Goal: Contribute content

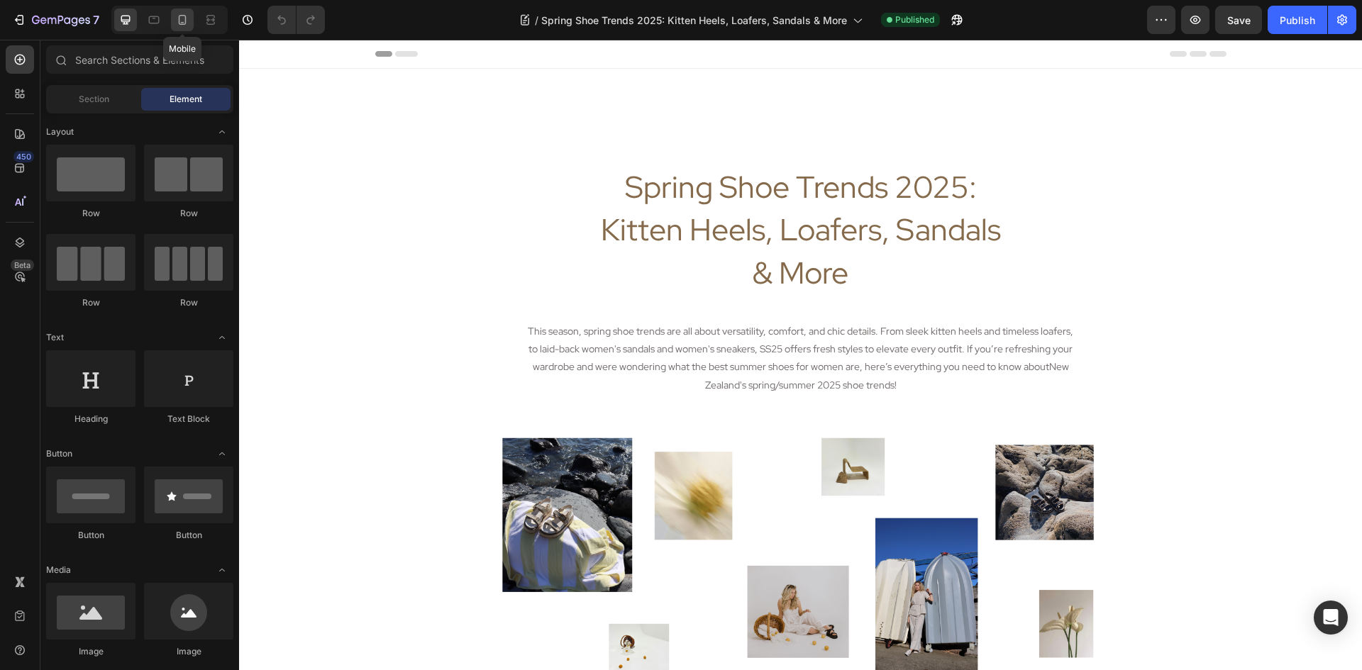
click at [186, 28] on div at bounding box center [182, 20] width 23 height 23
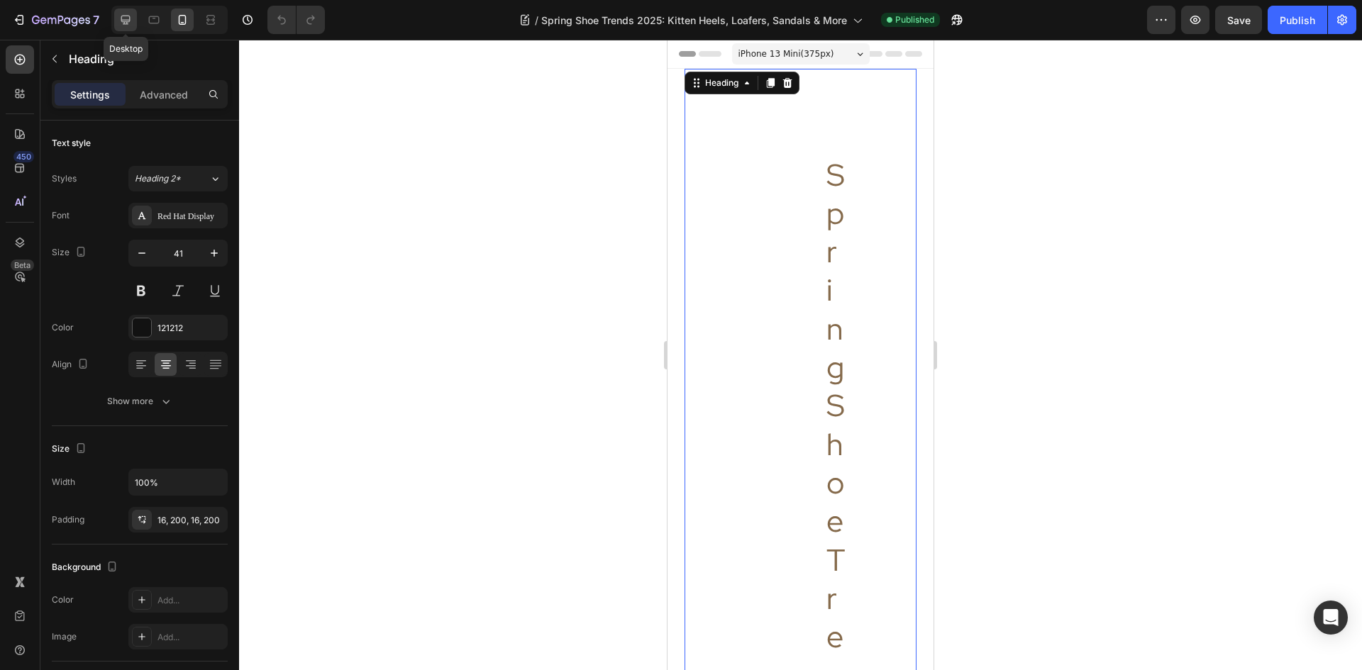
click at [130, 22] on icon at bounding box center [125, 20] width 14 height 14
type input "46"
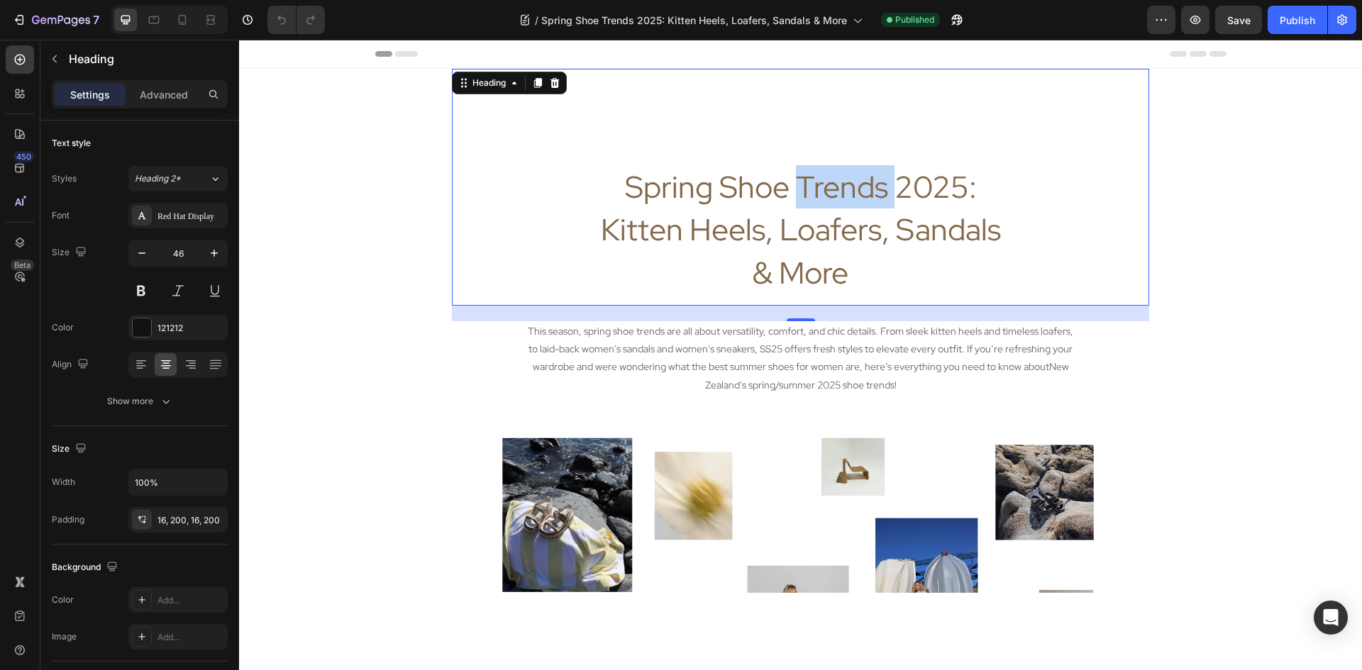
click at [819, 184] on span "Spring Shoe Trends 2025: Kitten Heels, Loafers, Sandals & More" at bounding box center [801, 230] width 400 height 127
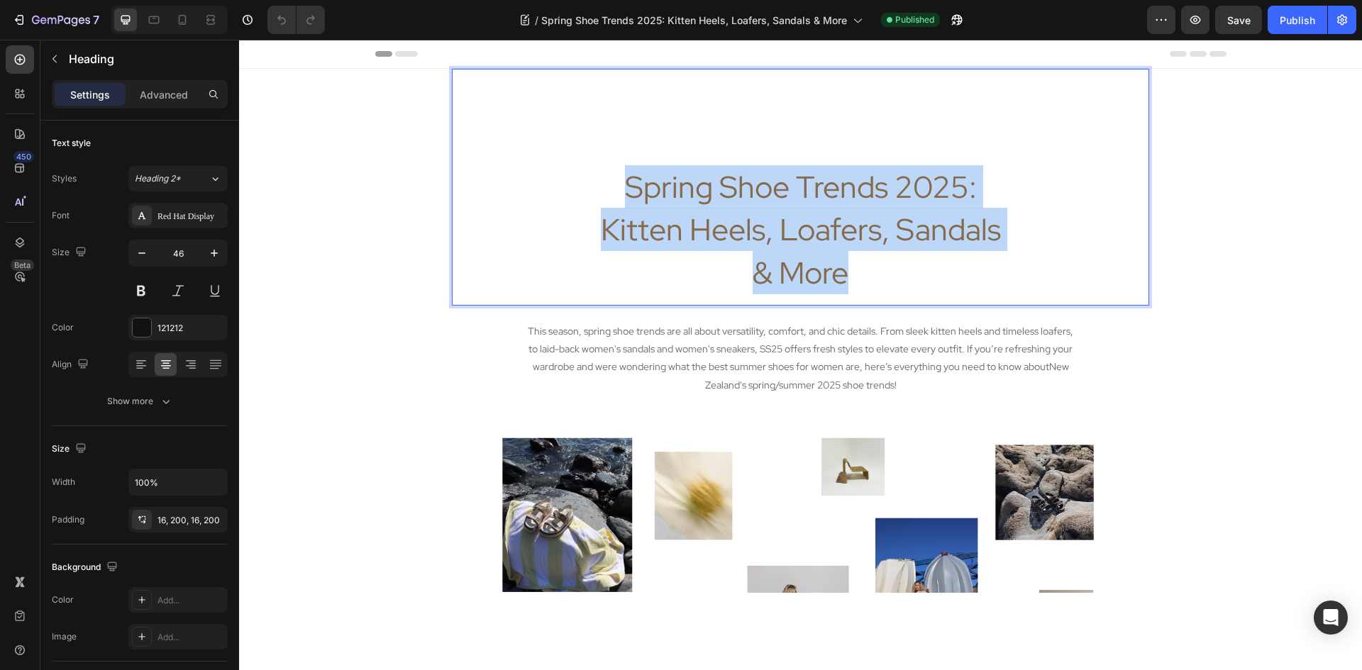
click at [819, 184] on span "Spring Shoe Trends 2025: Kitten Heels, Loafers, Sandals & More" at bounding box center [801, 230] width 400 height 127
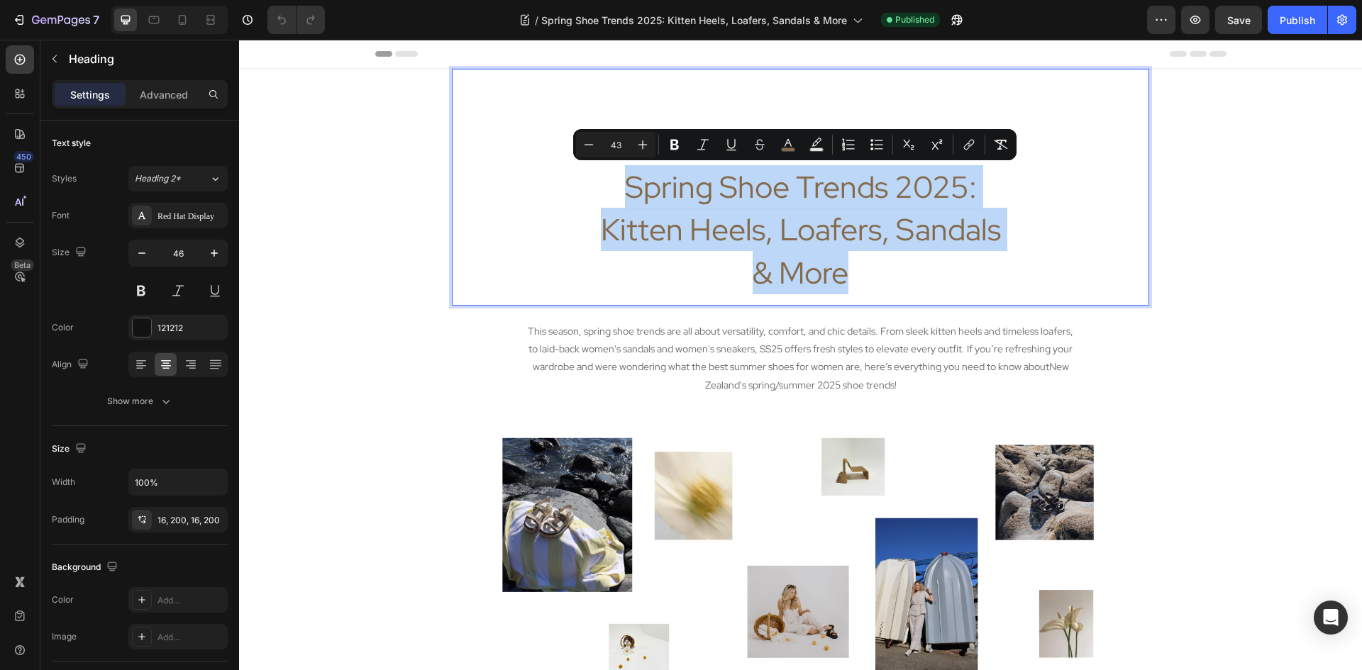
copy span "Spring Shoe Trends 2025: Kitten Heels, Loafers, Sandals & More"
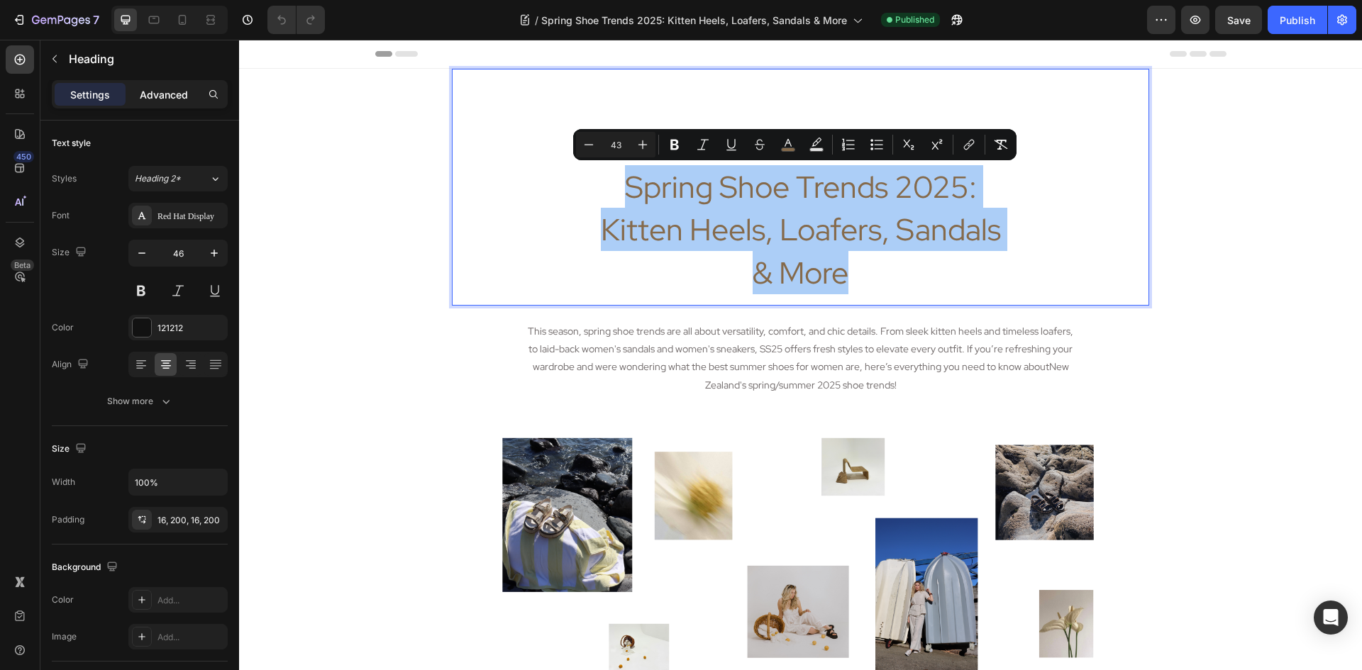
click at [166, 104] on div "Advanced" at bounding box center [163, 94] width 71 height 23
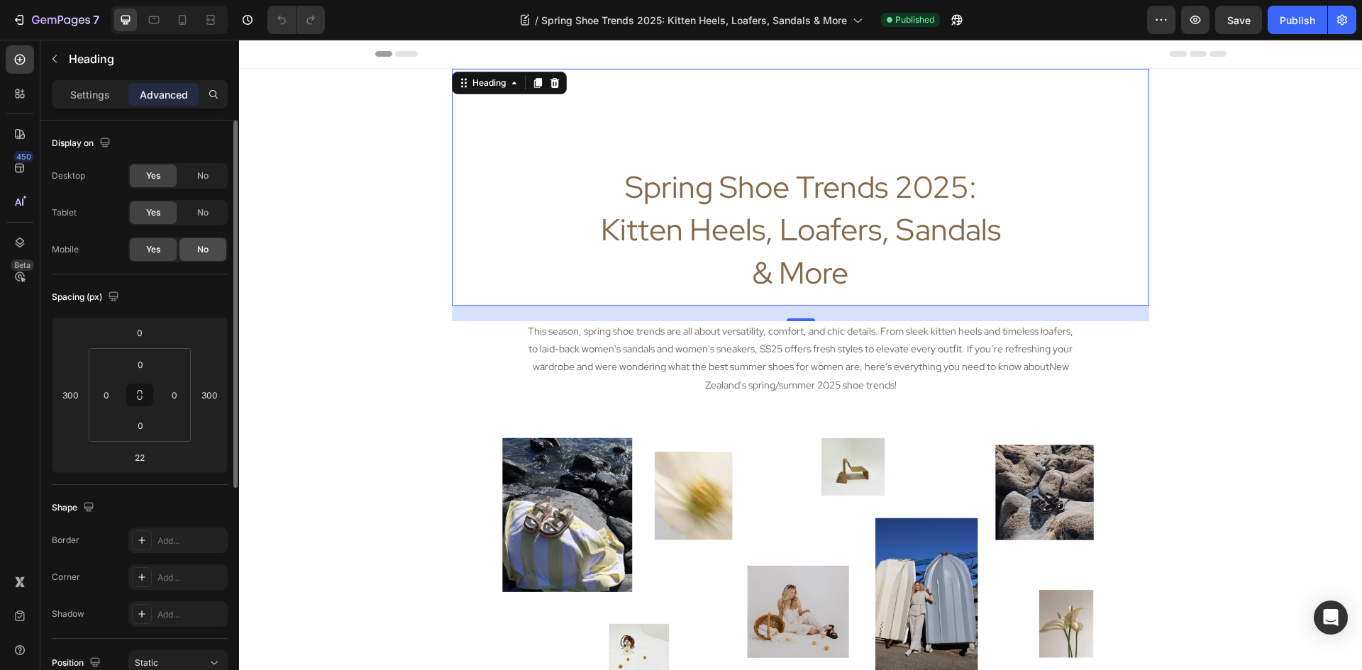
click at [194, 252] on div "No" at bounding box center [202, 249] width 47 height 23
click at [178, 19] on icon at bounding box center [182, 20] width 14 height 14
type input "24"
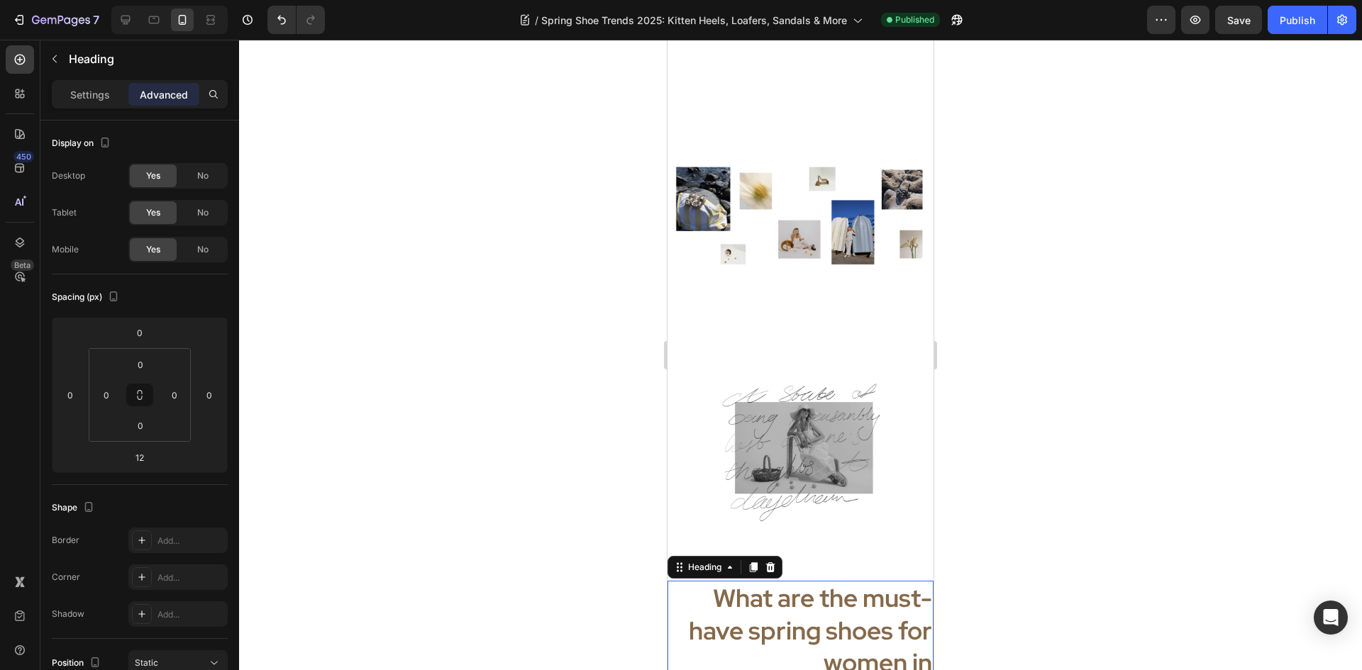
scroll to position [213, 0]
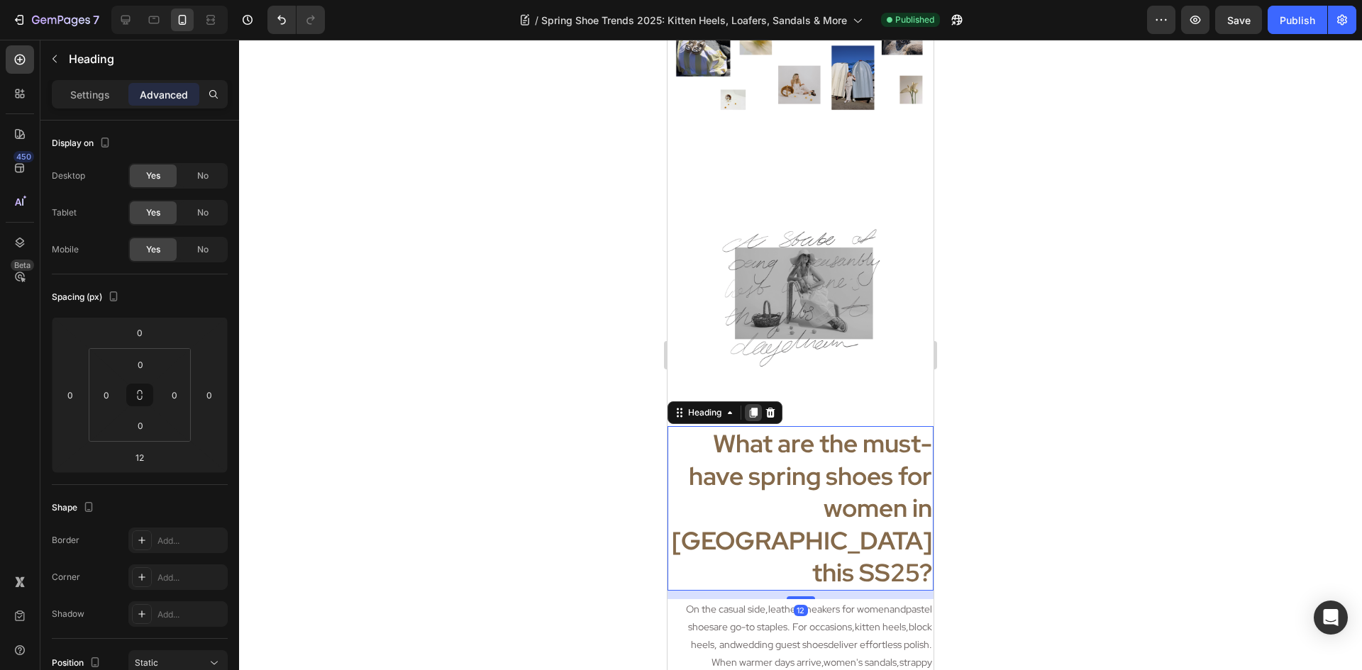
click at [751, 407] on icon at bounding box center [753, 412] width 11 height 11
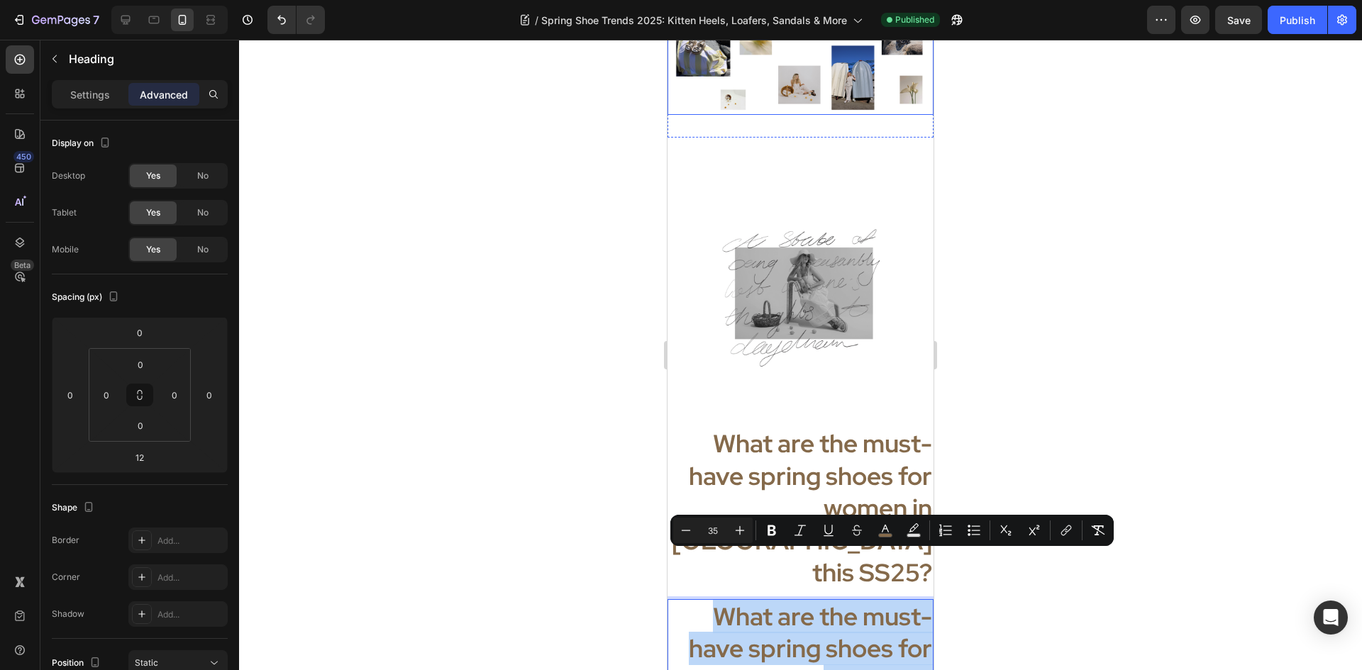
drag, startPoint x: 850, startPoint y: 577, endPoint x: 833, endPoint y: 88, distance: 489.1
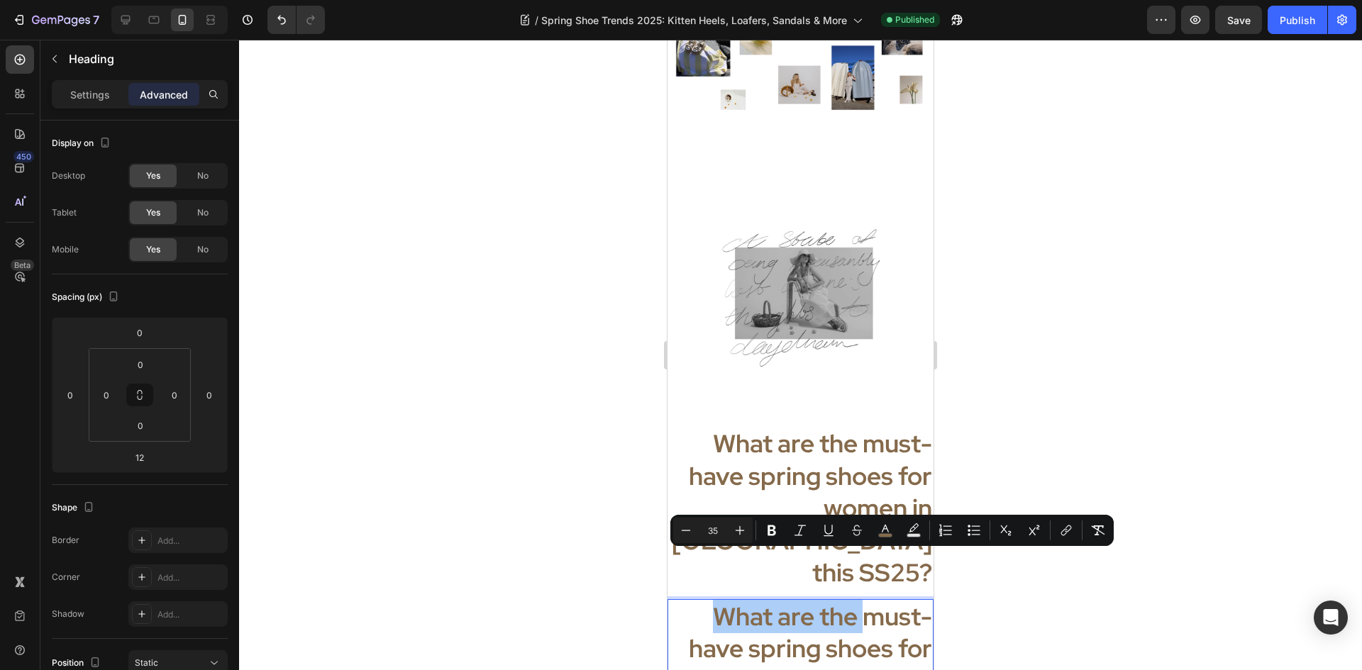
click at [996, 582] on div at bounding box center [800, 355] width 1123 height 631
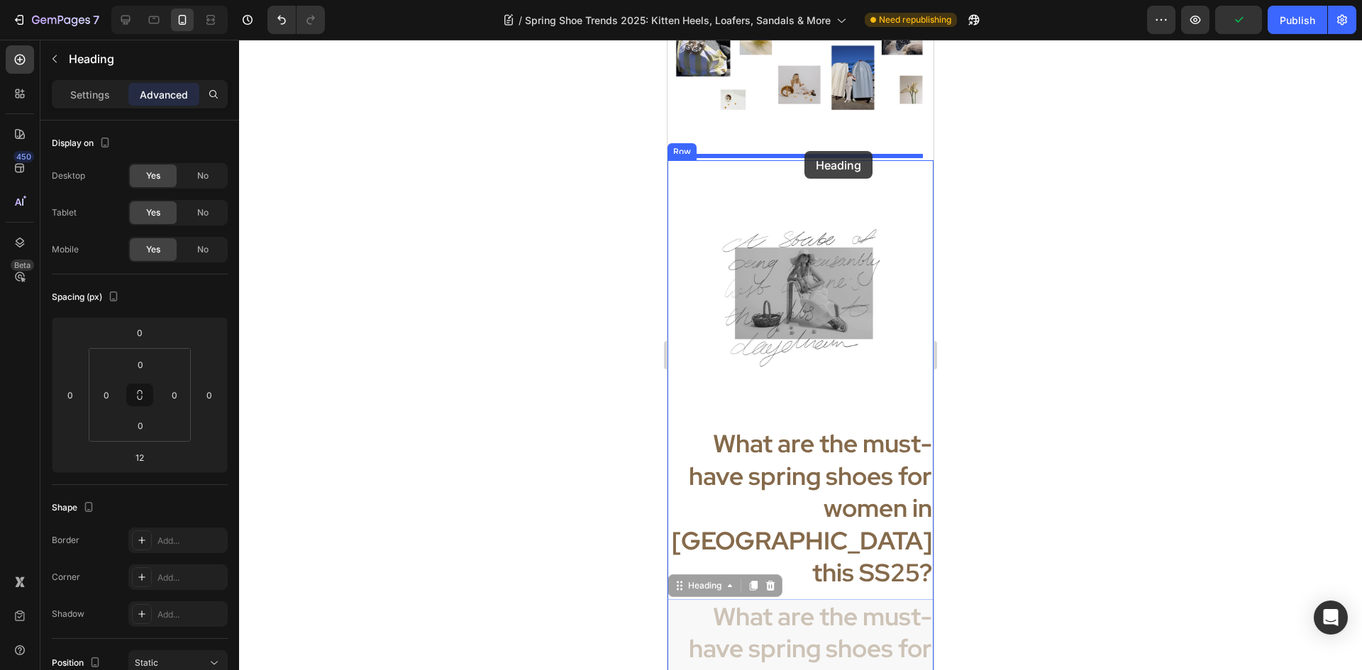
drag, startPoint x: 823, startPoint y: 563, endPoint x: 805, endPoint y: 150, distance: 413.3
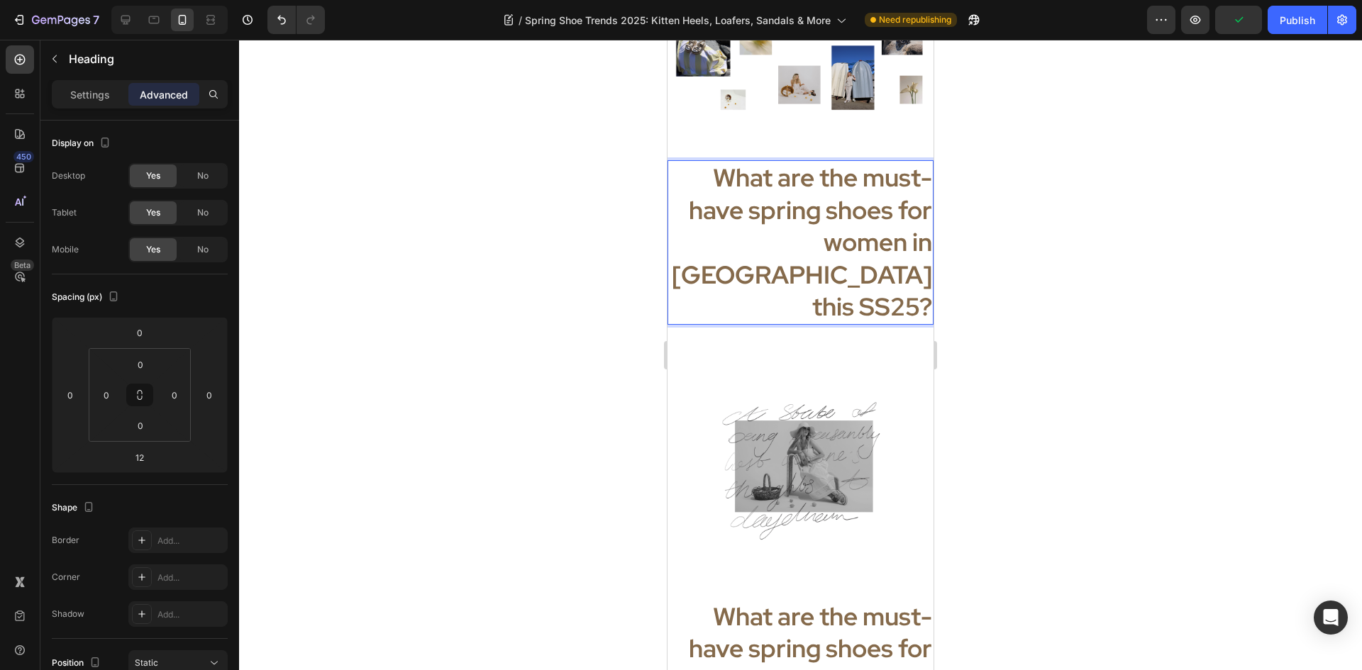
click at [804, 190] on span "What are the must-have spring shoes for women in [GEOGRAPHIC_DATA] this SS25?" at bounding box center [802, 242] width 260 height 162
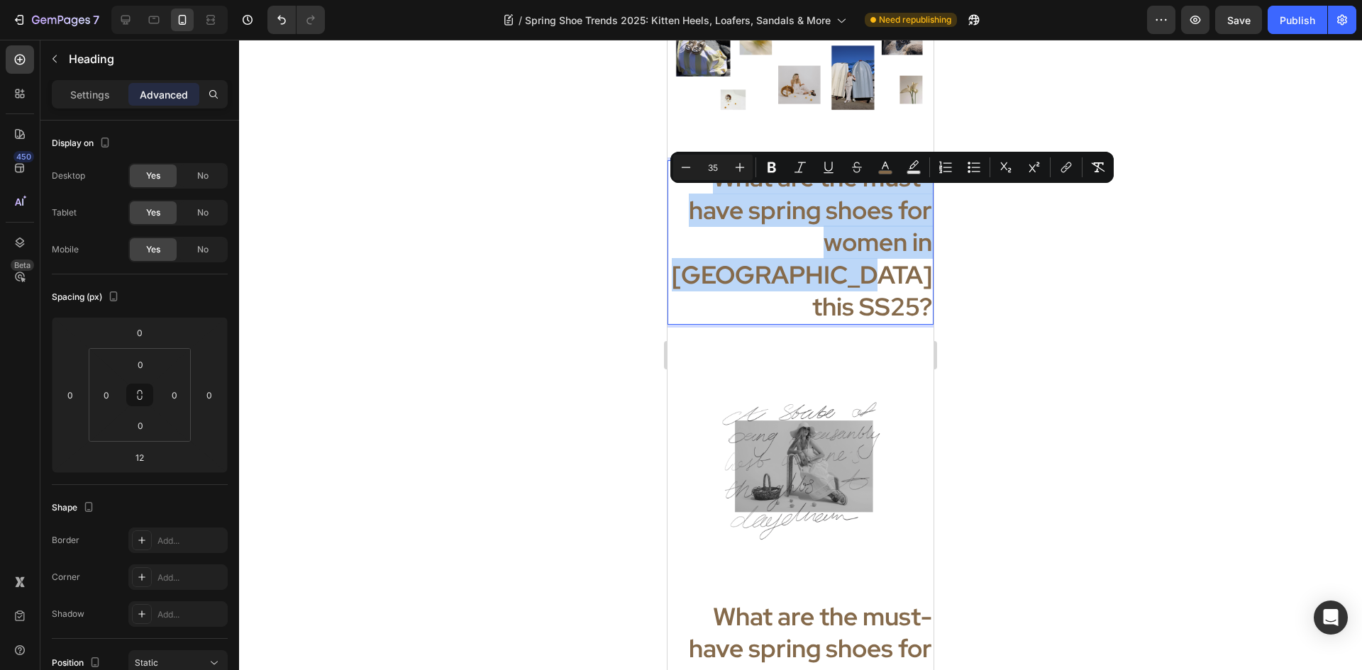
click at [804, 190] on span "What are the must-have spring shoes for women in [GEOGRAPHIC_DATA] this SS25?" at bounding box center [802, 242] width 260 height 162
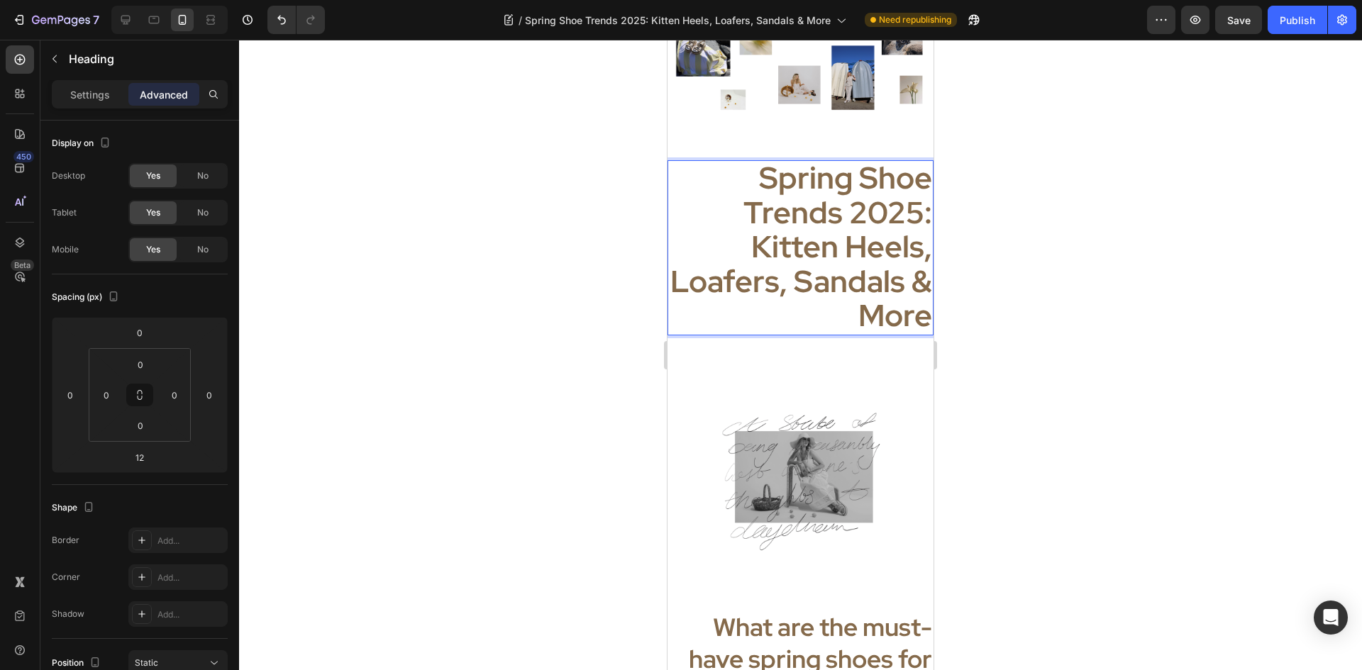
click at [875, 276] on span "Spring Shoe Trends 2025: Kitten Heels, Loafers, Sandals & More" at bounding box center [801, 246] width 262 height 178
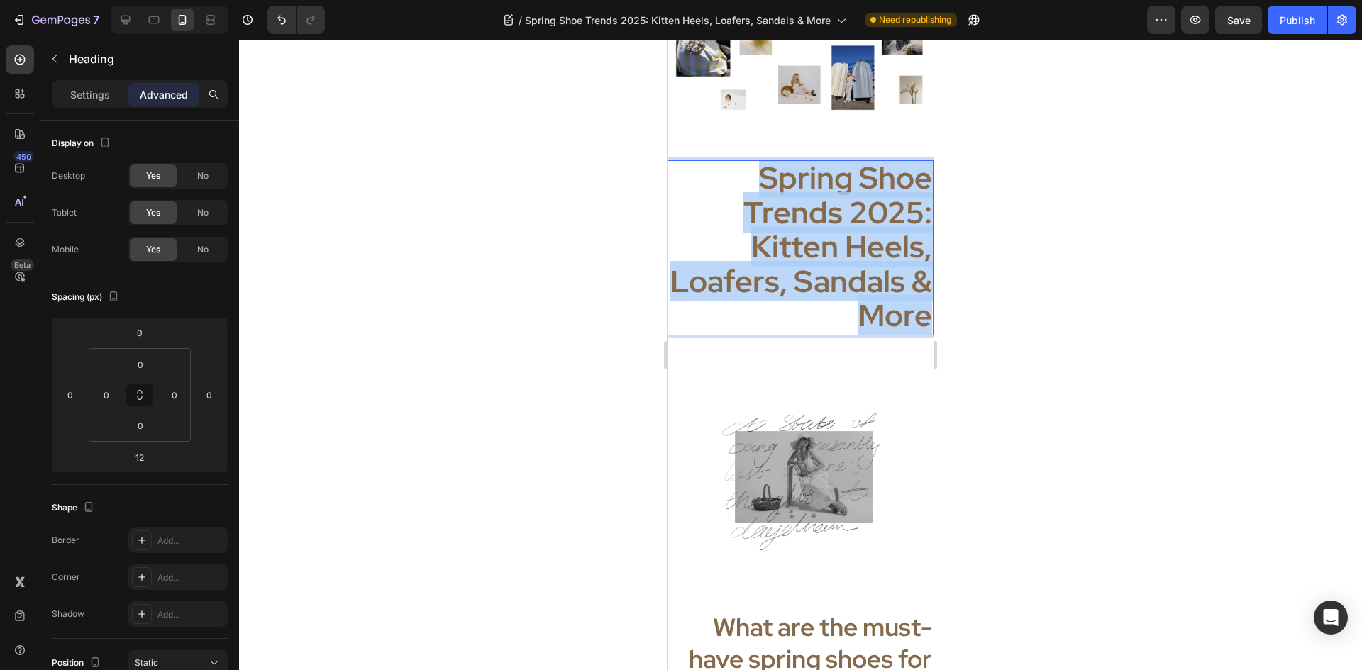
click at [875, 276] on span "Spring Shoe Trends 2025: Kitten Heels, Loafers, Sandals & More" at bounding box center [801, 246] width 262 height 178
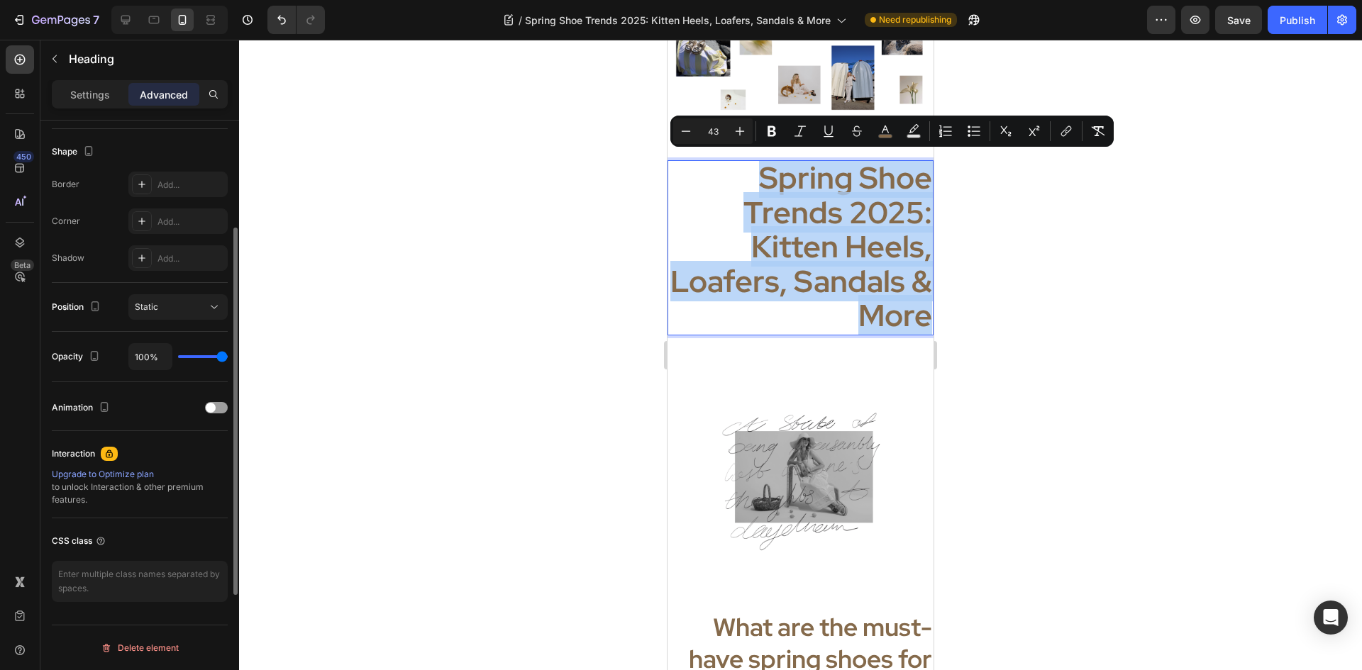
scroll to position [0, 0]
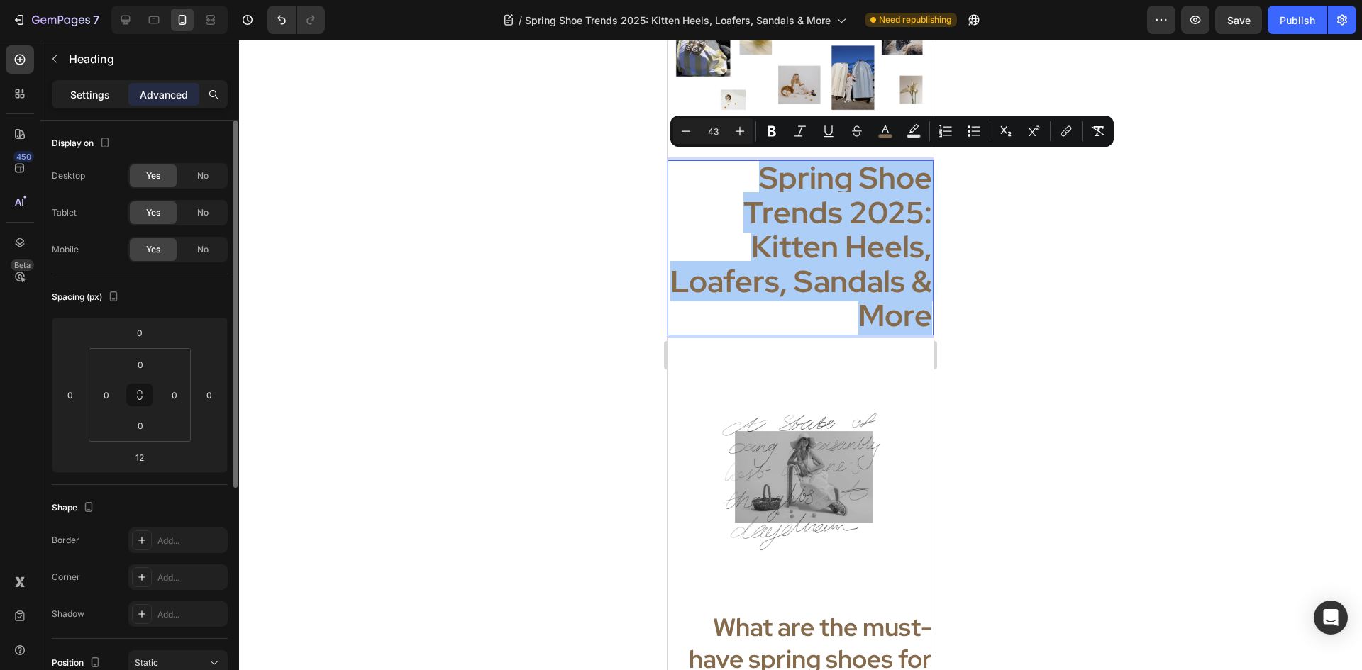
click at [75, 84] on div "Settings" at bounding box center [90, 94] width 71 height 23
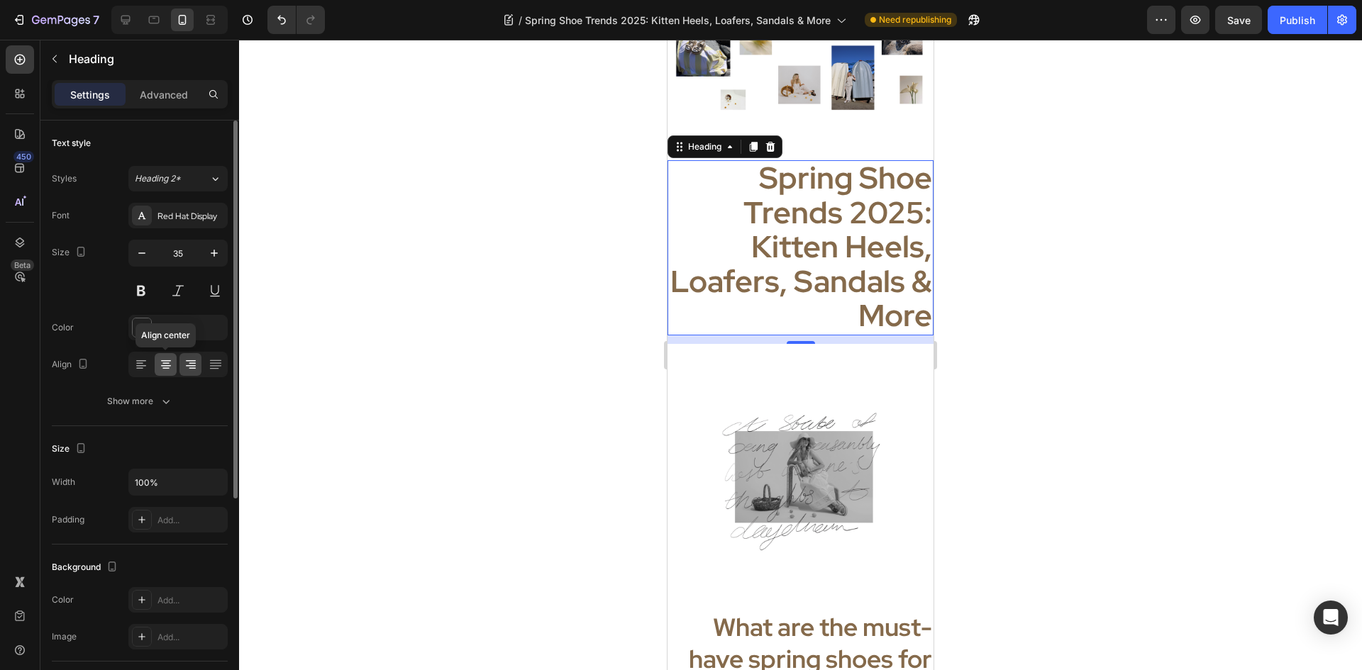
click at [165, 373] on div at bounding box center [166, 364] width 22 height 23
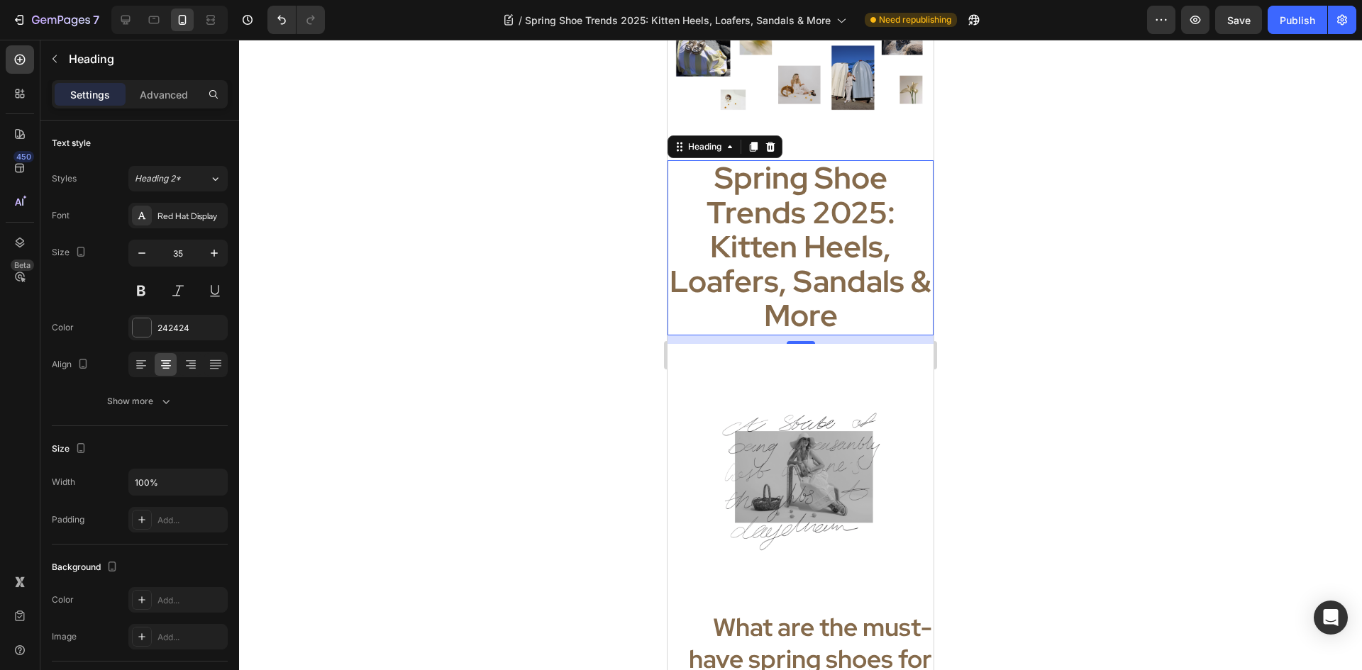
click at [1006, 335] on div at bounding box center [800, 355] width 1123 height 631
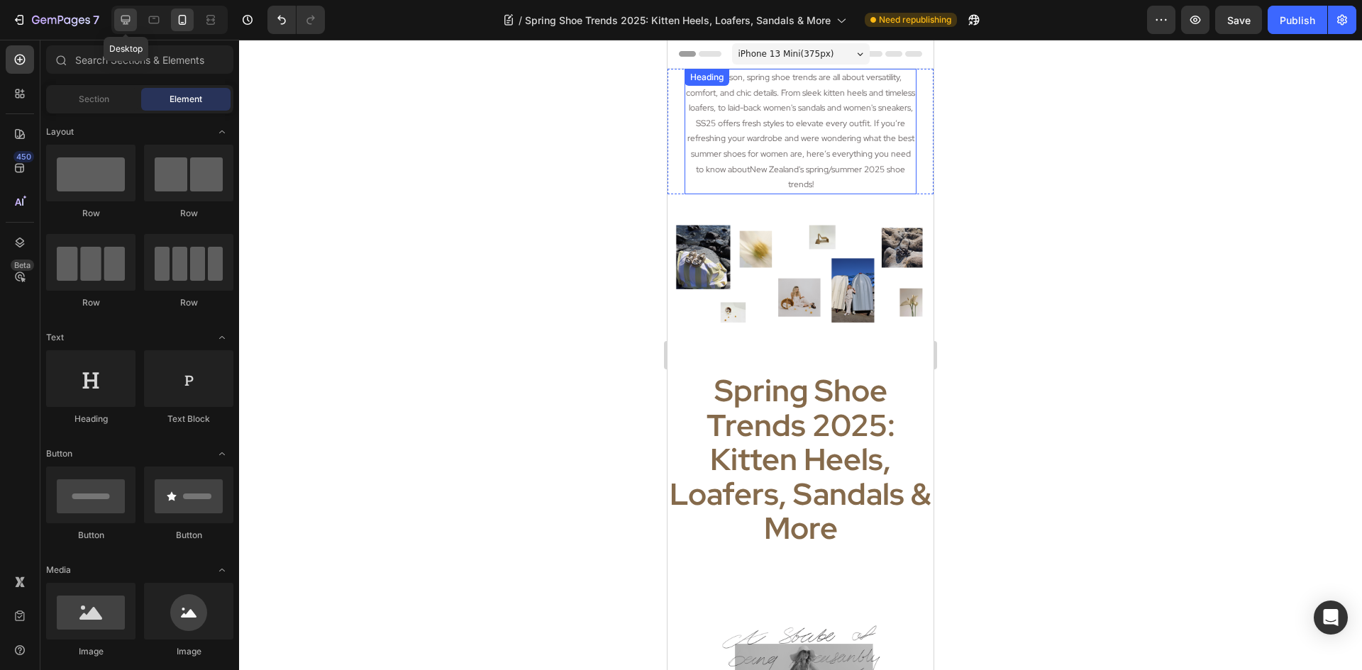
click at [125, 23] on icon at bounding box center [125, 20] width 9 height 9
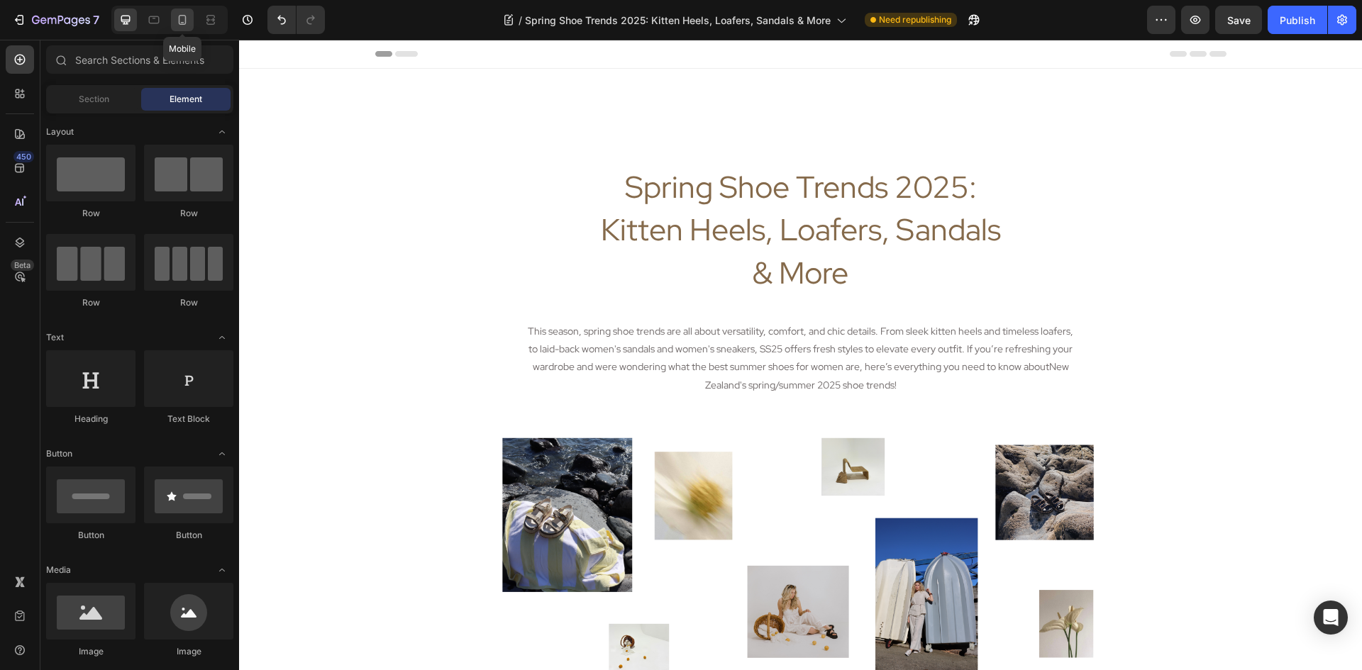
click at [179, 16] on icon at bounding box center [183, 20] width 8 height 10
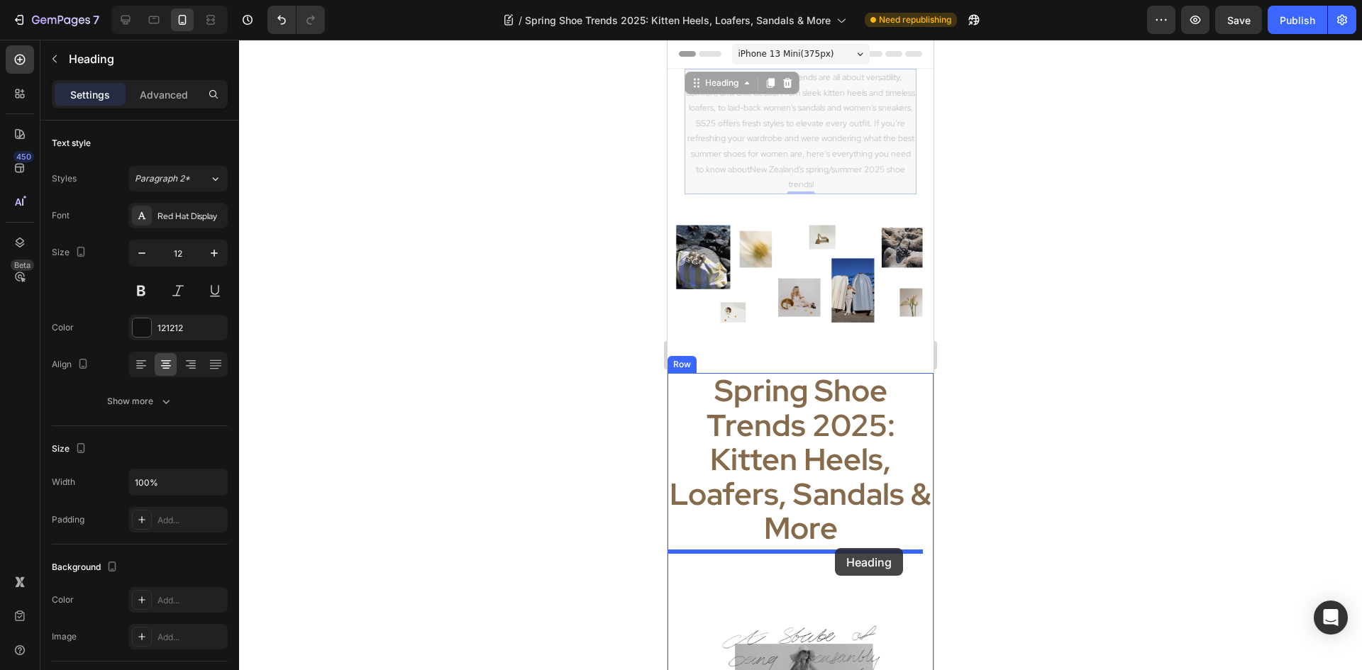
drag, startPoint x: 817, startPoint y: 158, endPoint x: 834, endPoint y: 552, distance: 394.1
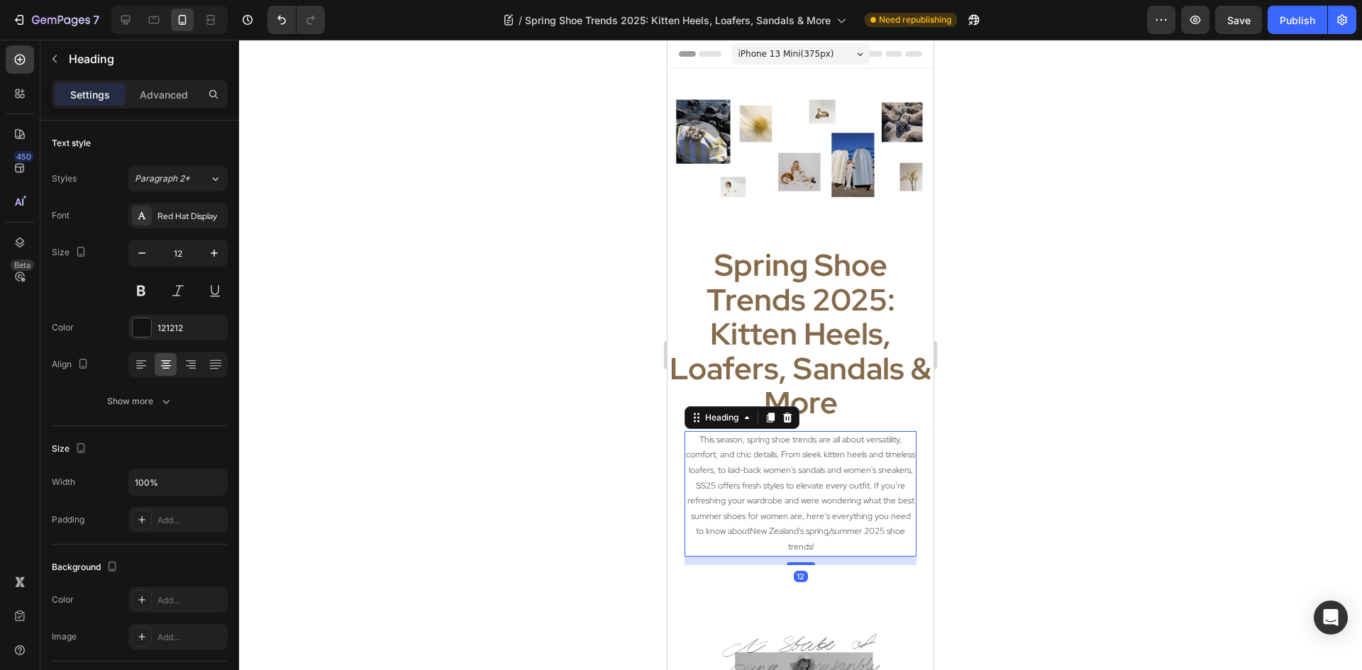
click at [1019, 354] on div at bounding box center [800, 355] width 1123 height 631
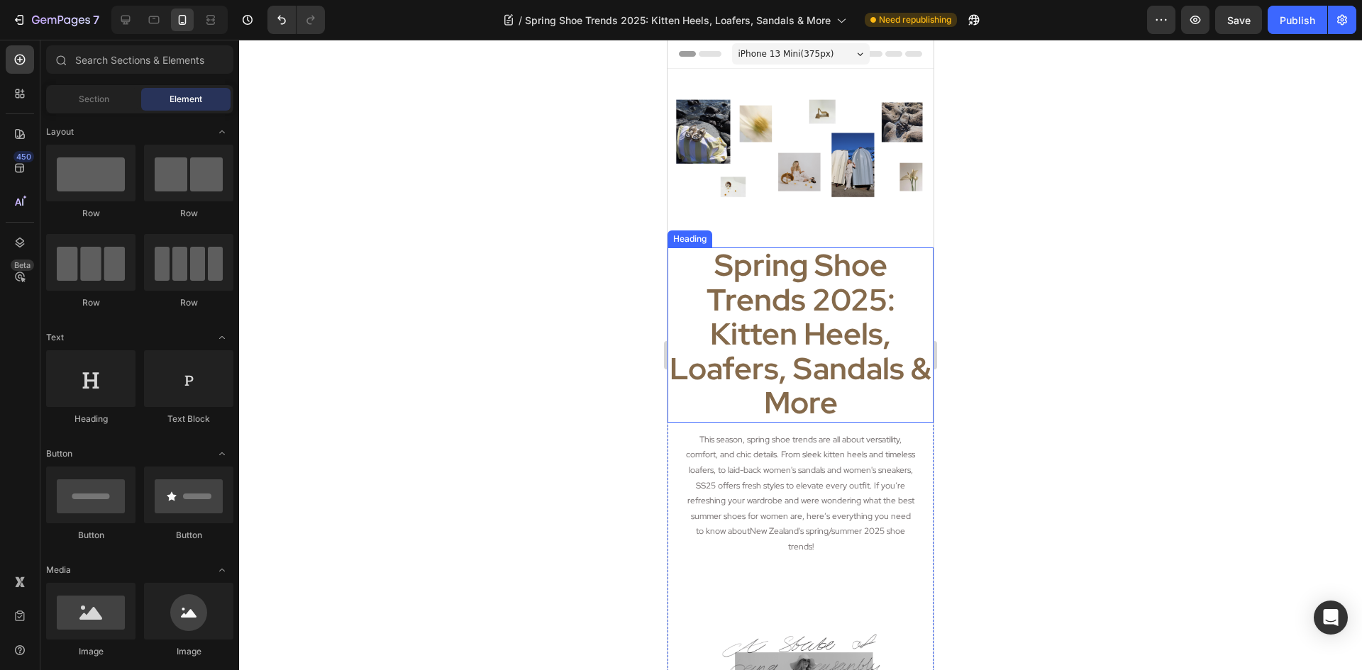
click at [846, 411] on h2 "Spring Shoe Trends 2025: Kitten Heels, Loafers, Sandals & More" at bounding box center [801, 335] width 266 height 175
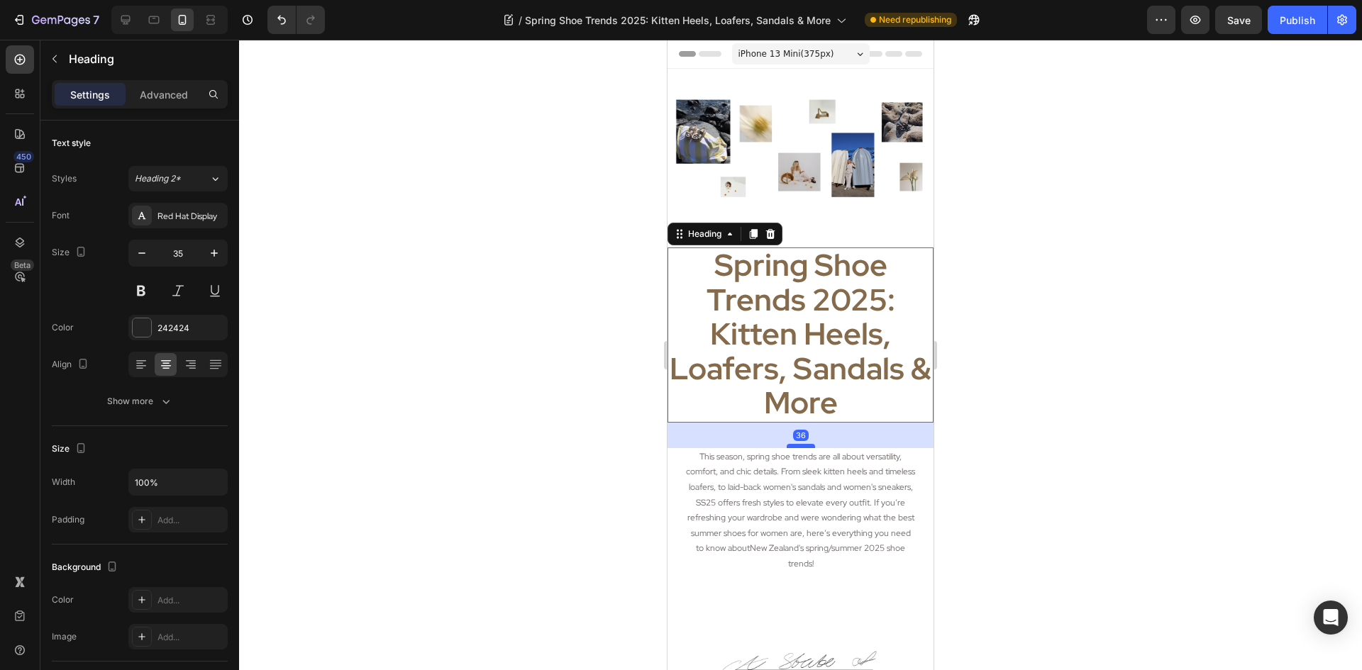
click at [804, 444] on div at bounding box center [801, 446] width 28 height 4
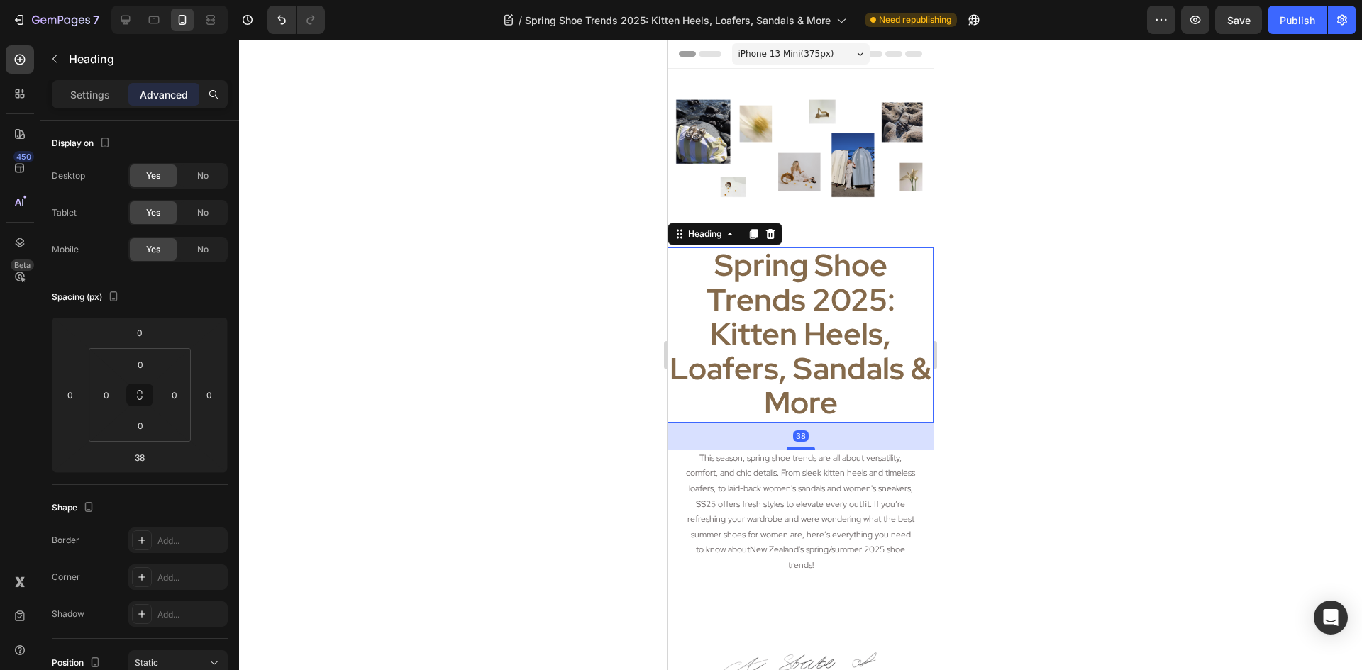
click at [1117, 416] on div at bounding box center [800, 355] width 1123 height 631
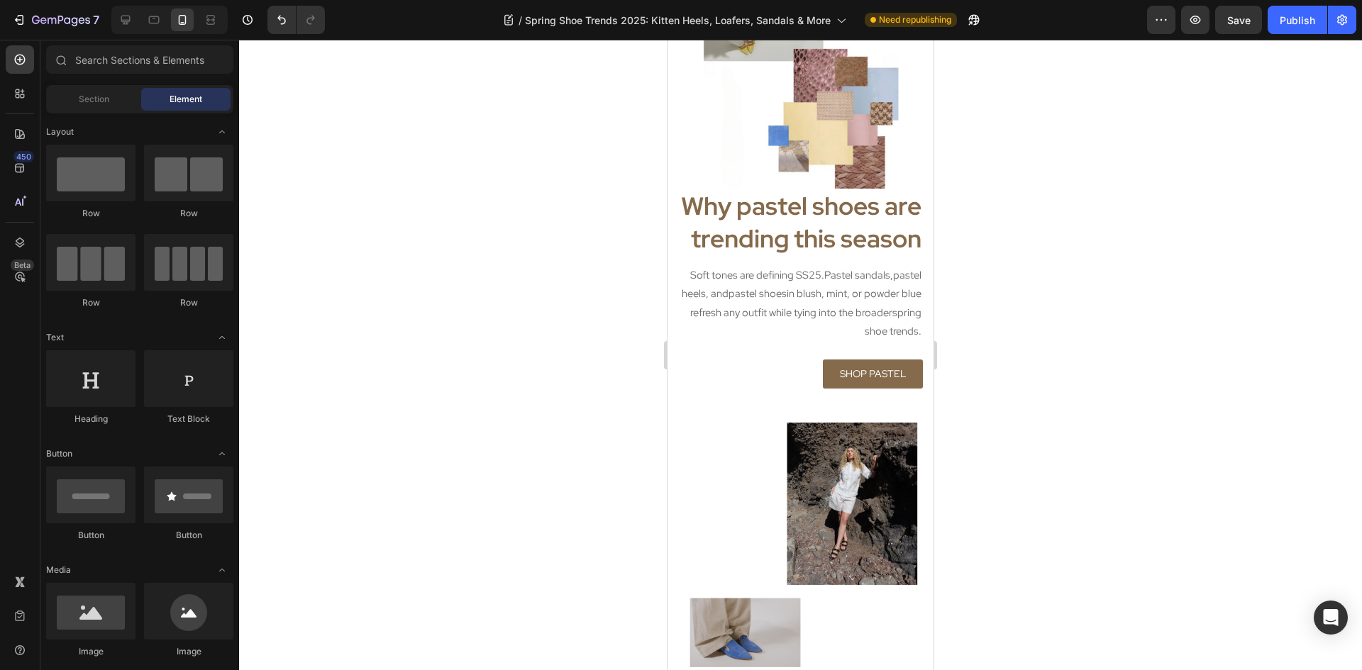
scroll to position [3448, 0]
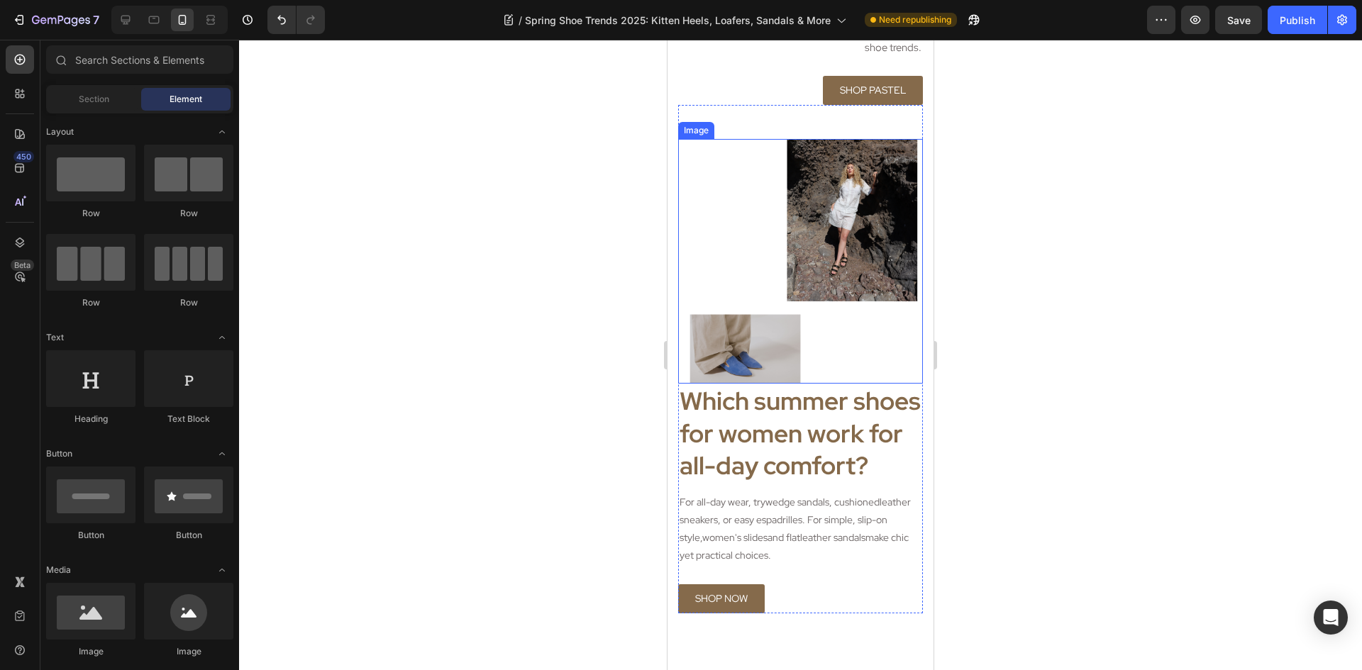
click at [839, 333] on img at bounding box center [800, 261] width 245 height 245
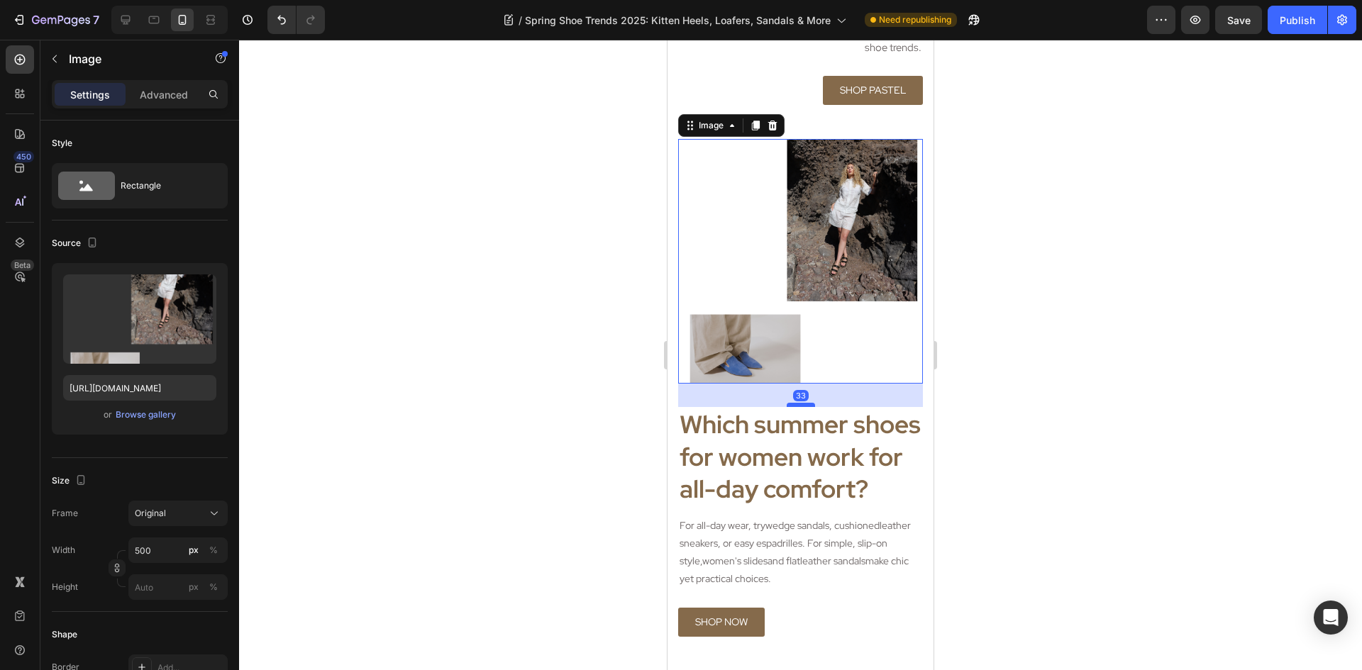
drag, startPoint x: 805, startPoint y: 360, endPoint x: 803, endPoint y: 383, distance: 23.5
click at [803, 403] on div at bounding box center [801, 405] width 28 height 4
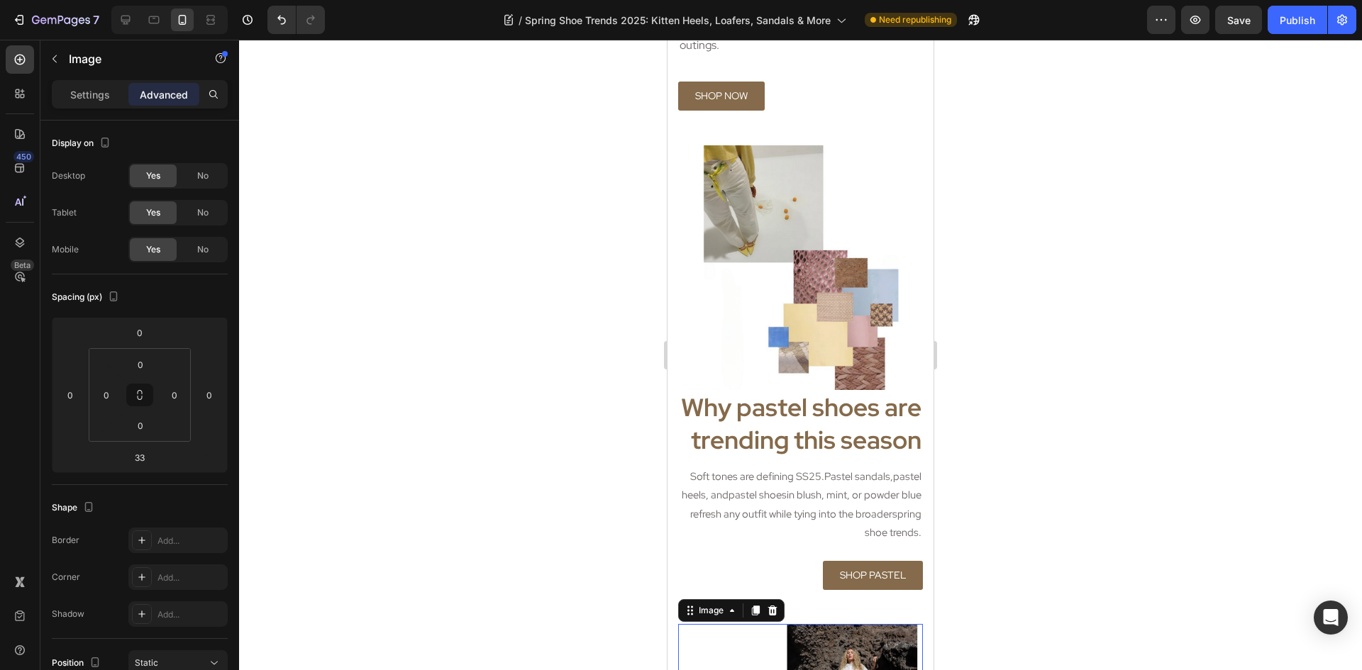
scroll to position [2880, 0]
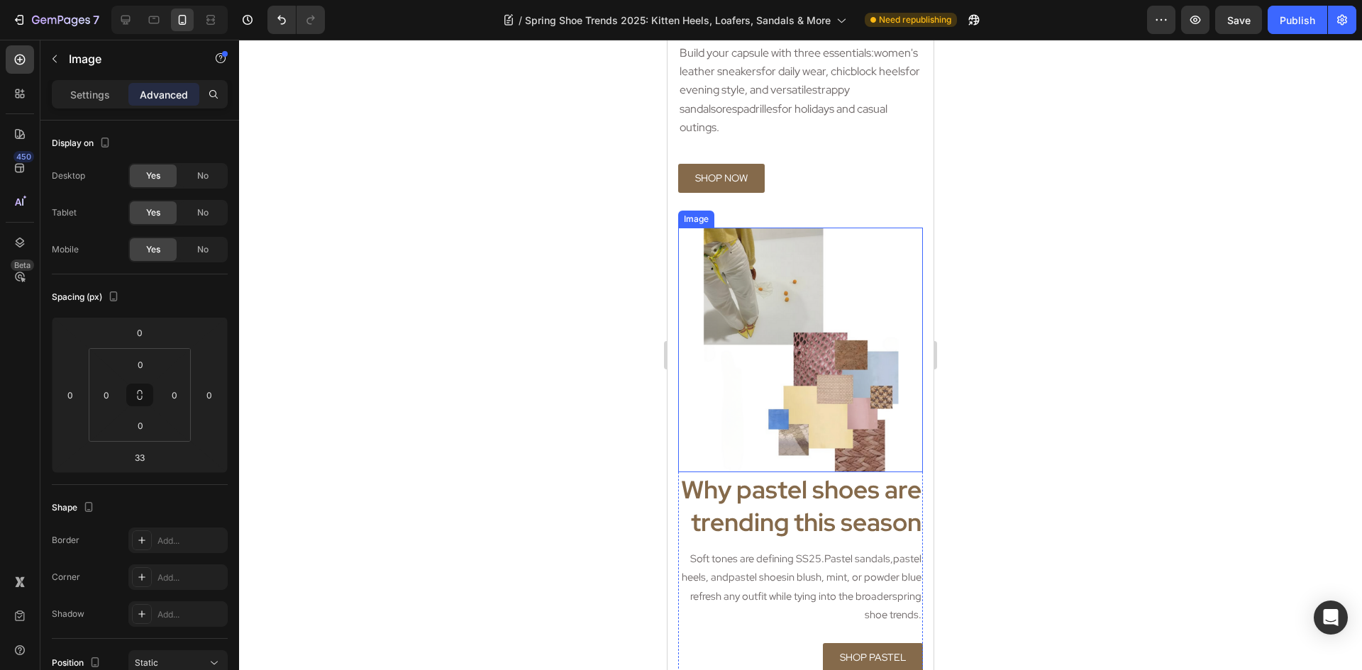
click at [849, 386] on img at bounding box center [800, 350] width 245 height 245
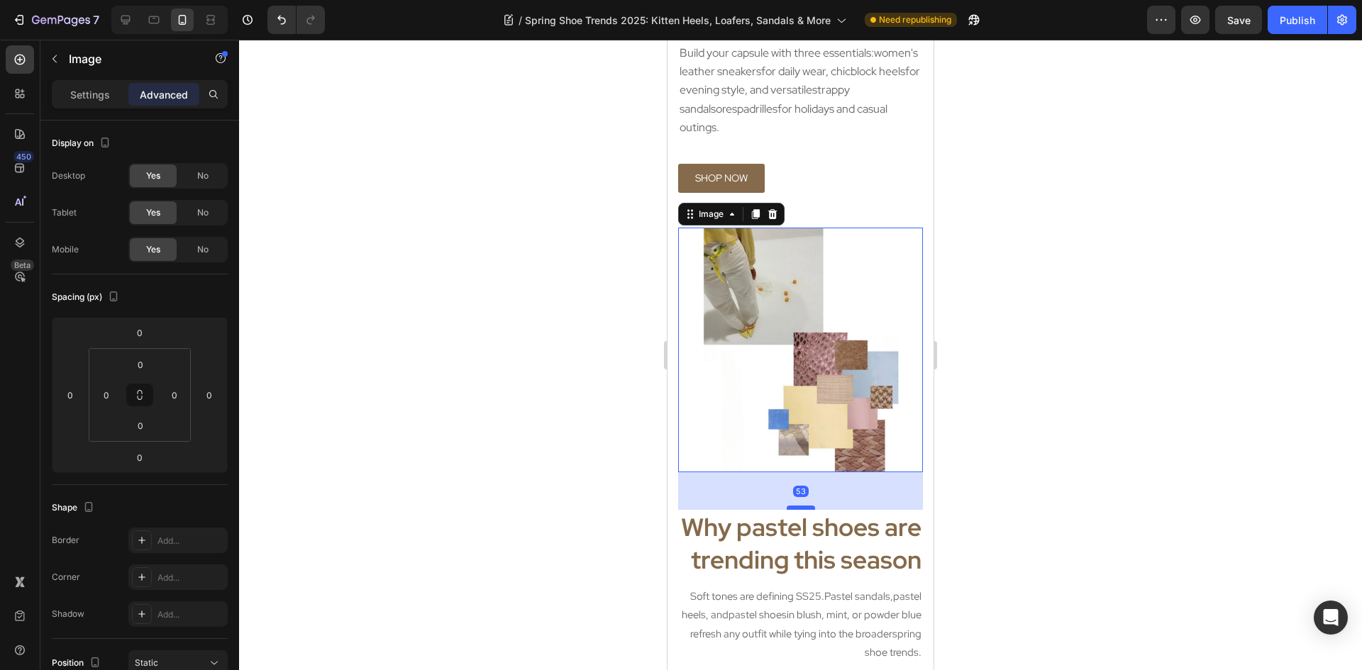
drag, startPoint x: 802, startPoint y: 429, endPoint x: 798, endPoint y: 467, distance: 37.8
click at [798, 506] on div at bounding box center [801, 508] width 28 height 4
type input "53"
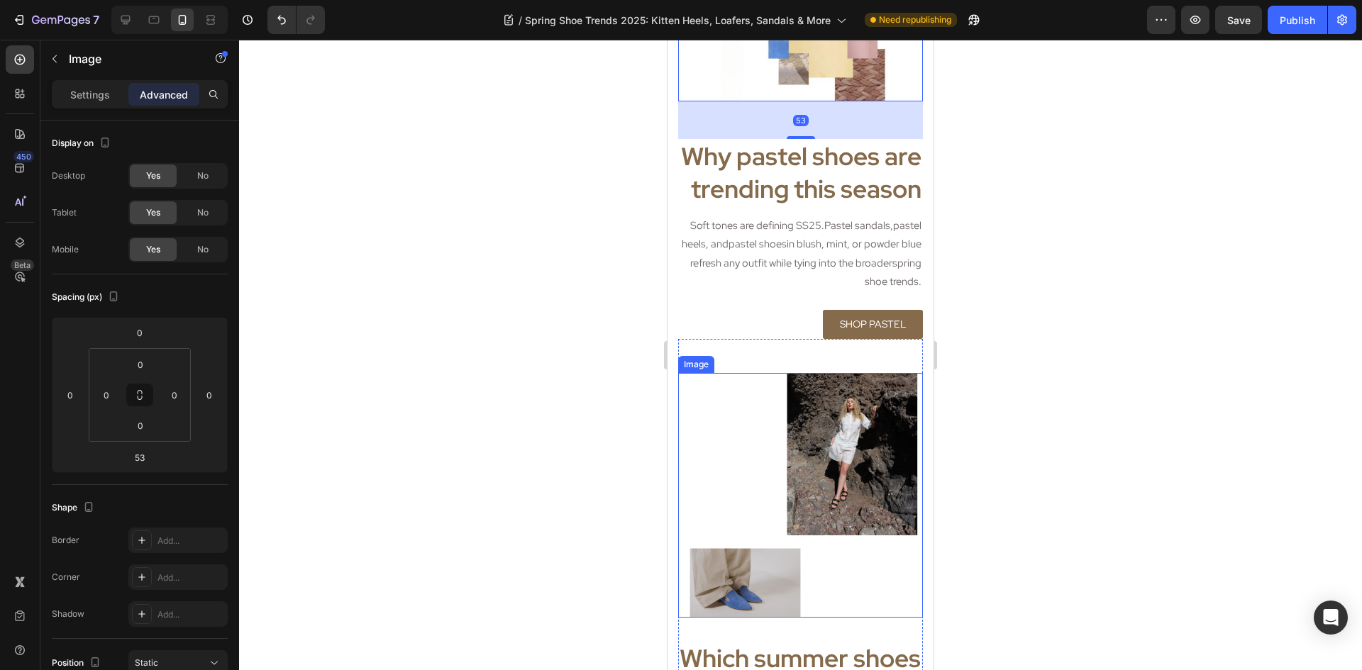
scroll to position [3306, 0]
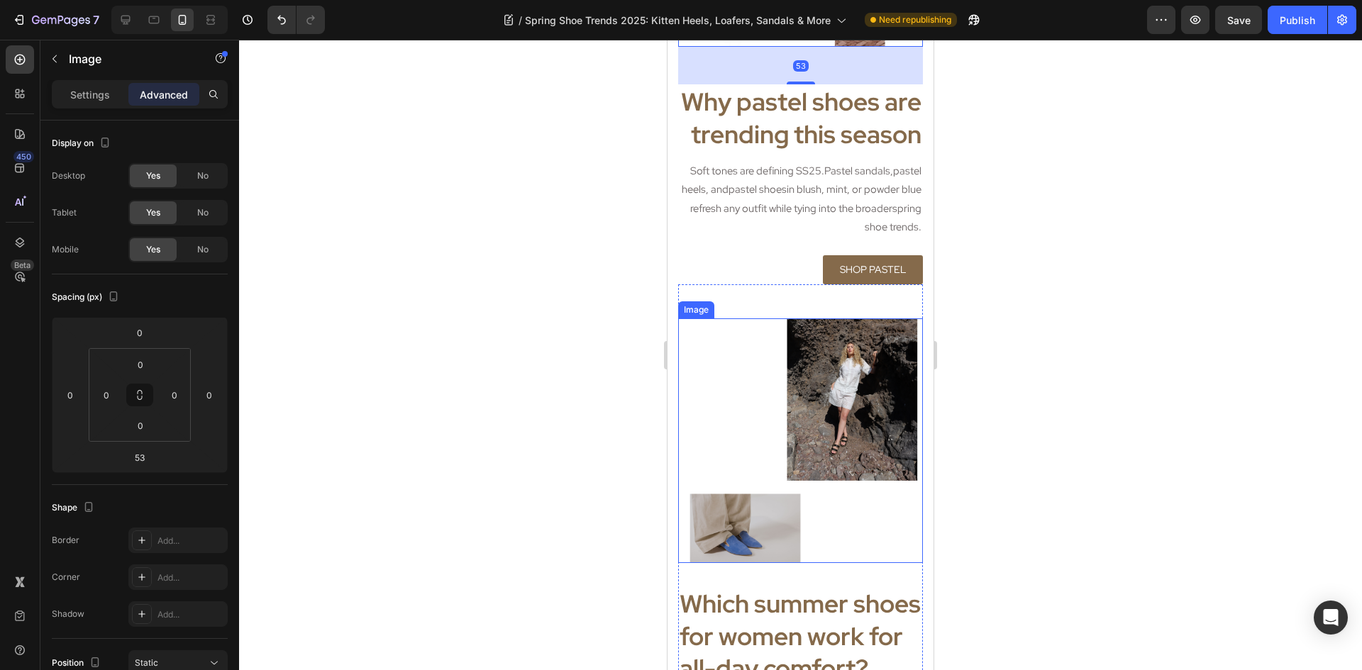
click at [805, 537] on img at bounding box center [800, 441] width 245 height 245
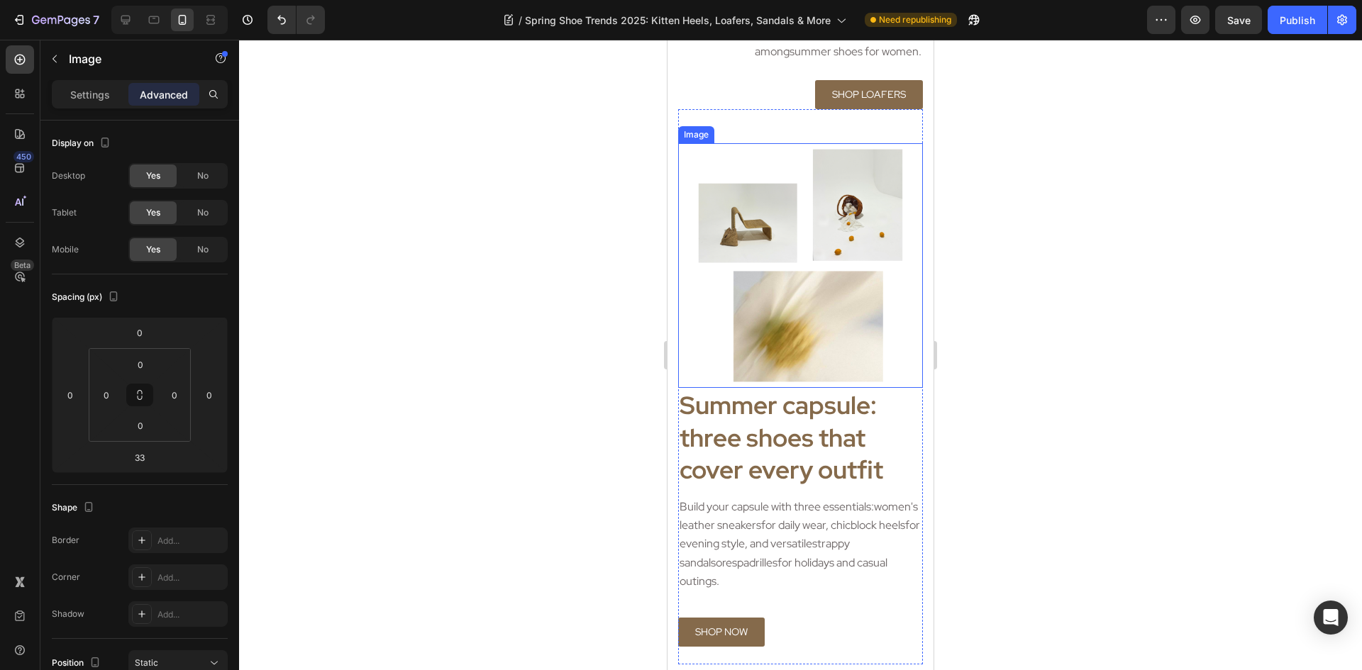
scroll to position [2384, 0]
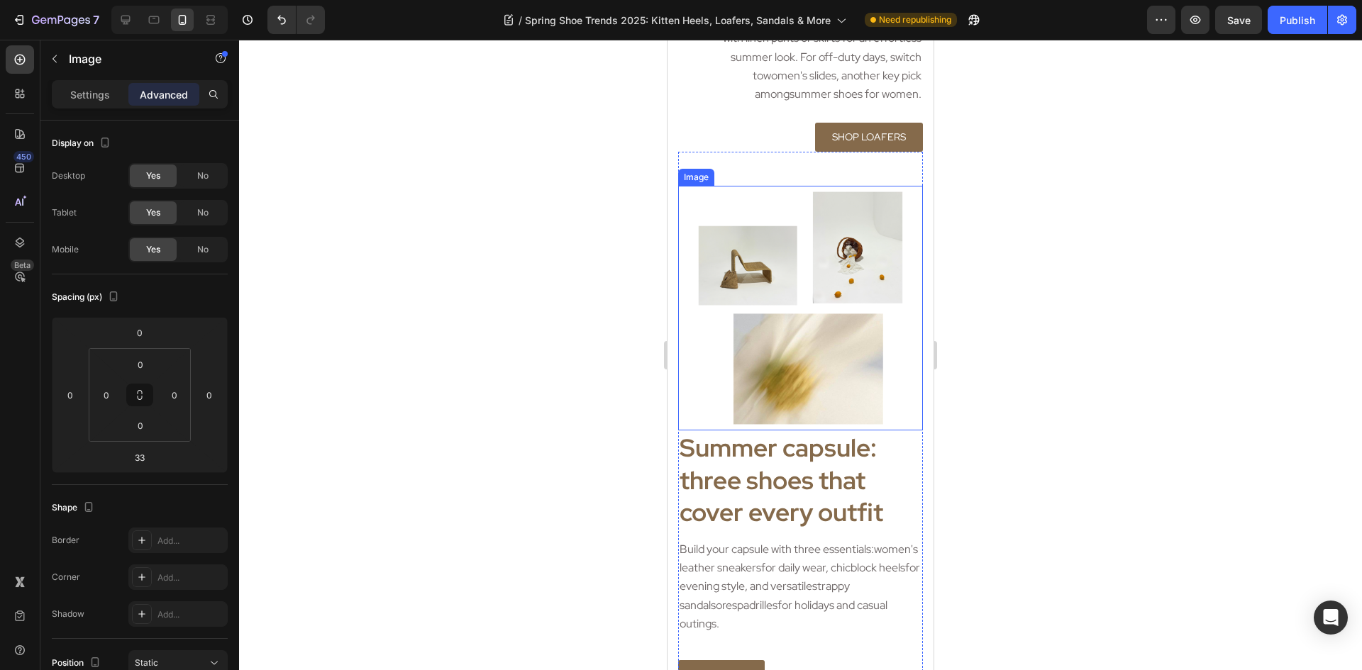
click at [814, 343] on img at bounding box center [800, 308] width 245 height 245
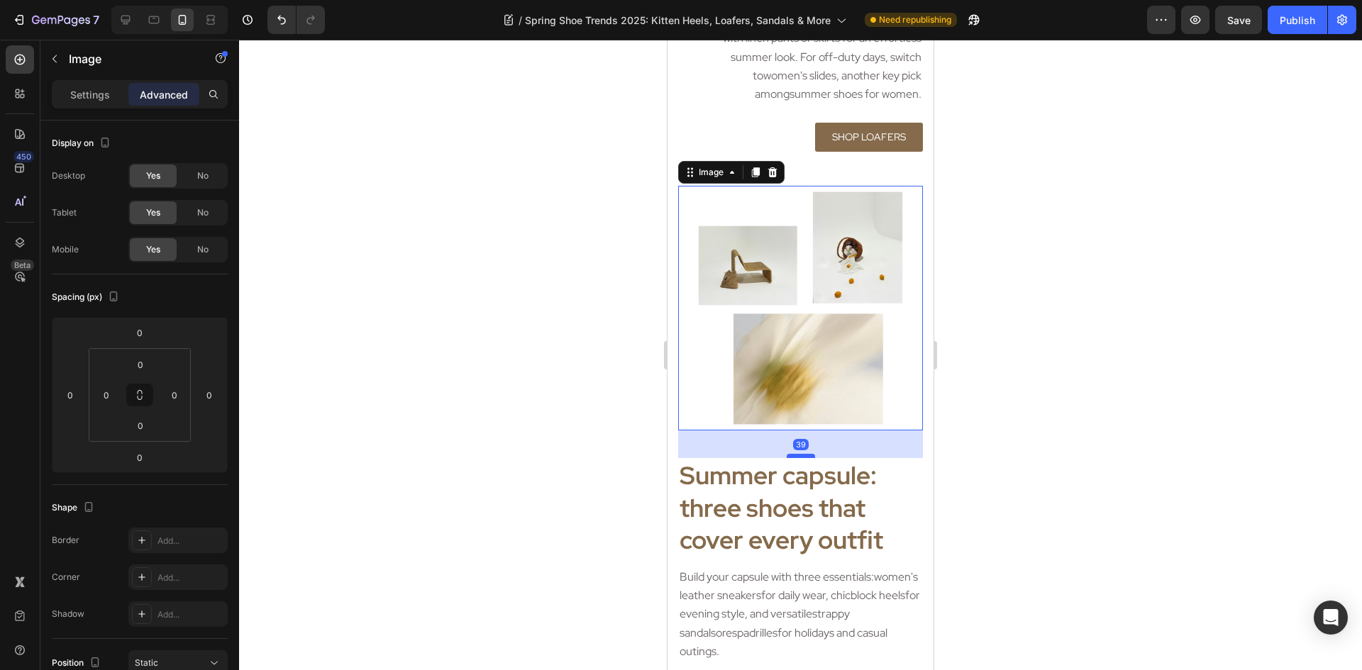
drag, startPoint x: 805, startPoint y: 395, endPoint x: 805, endPoint y: 423, distance: 27.7
click at [805, 454] on div at bounding box center [801, 456] width 28 height 4
type input "39"
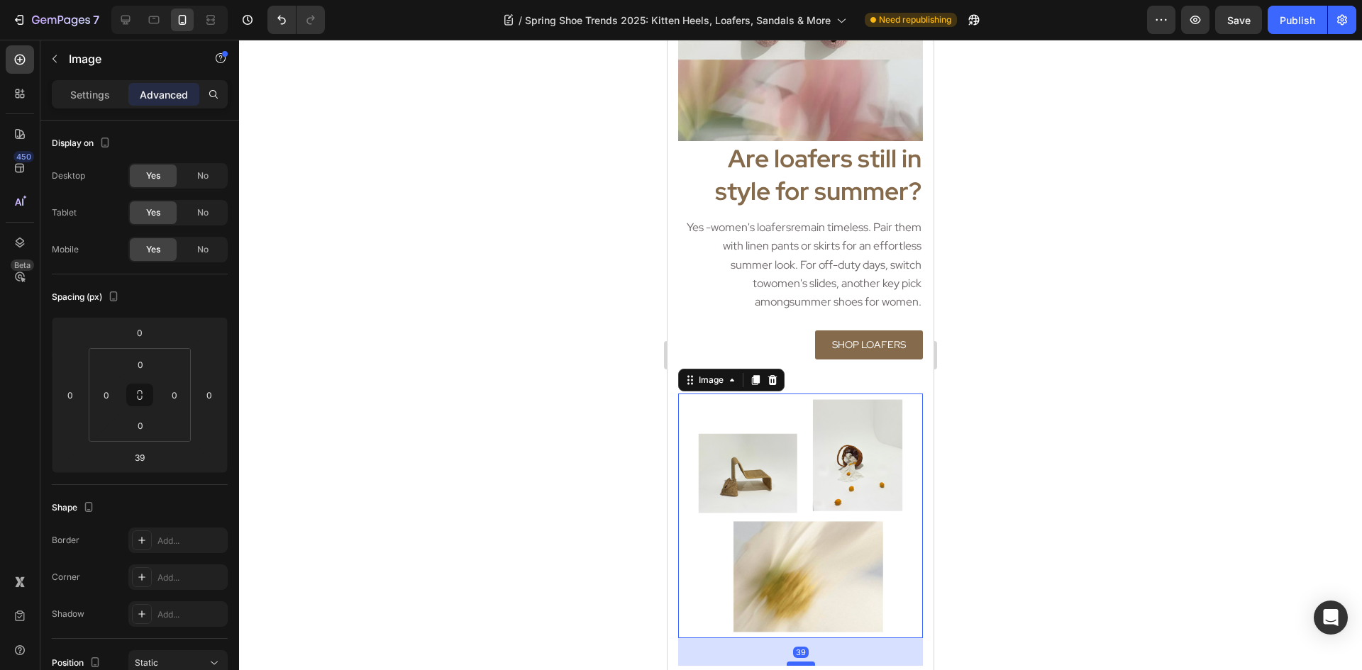
scroll to position [2100, 0]
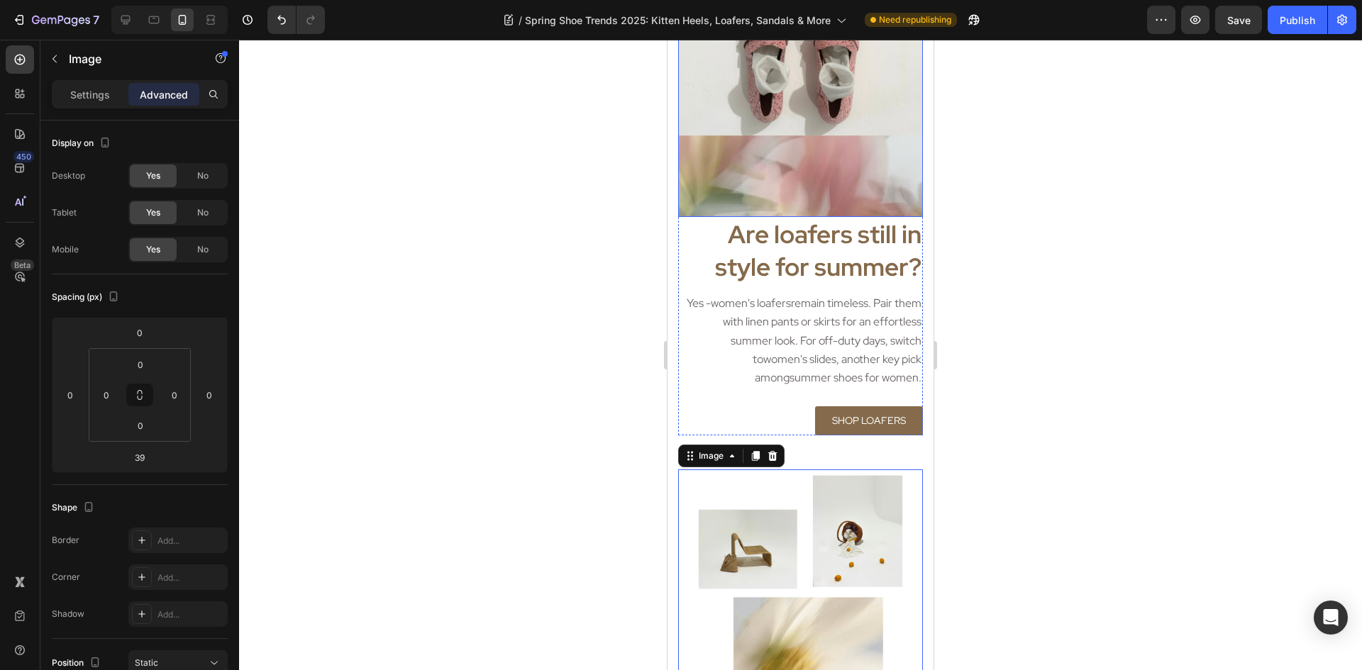
click at [816, 169] on img at bounding box center [800, 94] width 245 height 245
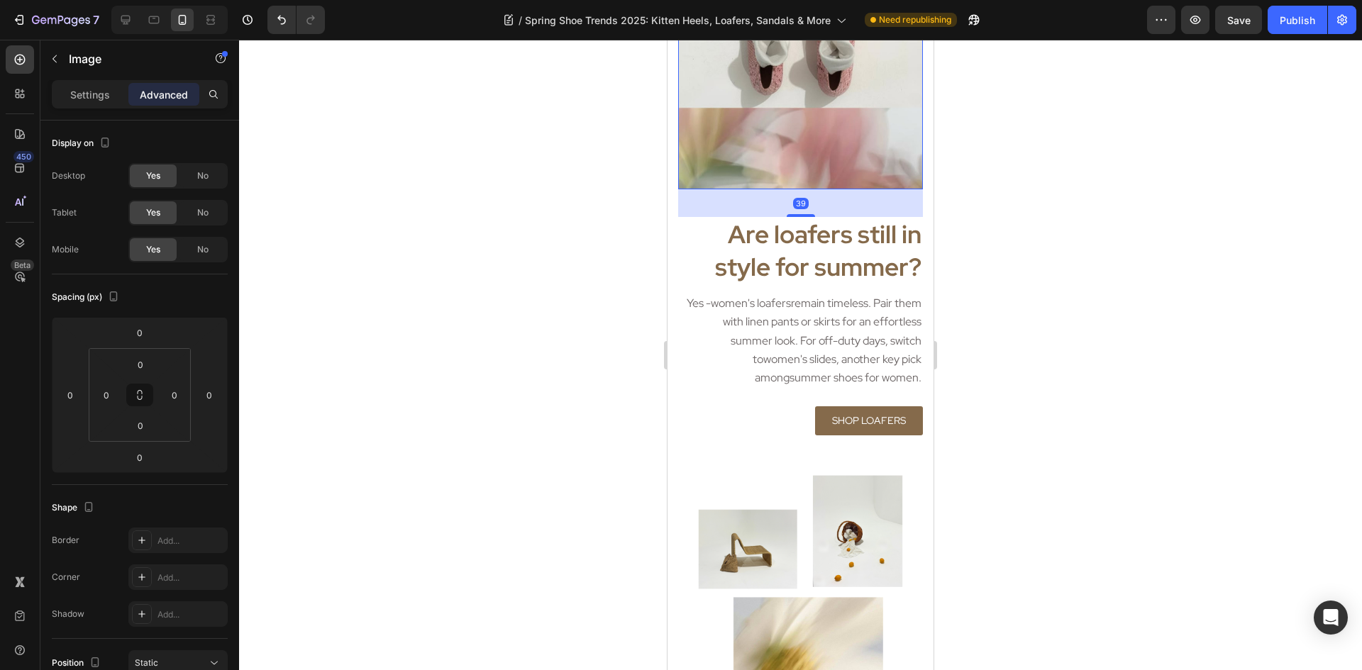
drag, startPoint x: 803, startPoint y: 194, endPoint x: 802, endPoint y: 222, distance: 27.7
click at [802, 222] on div "Are loafers still in style for summer? Heading Yes - women's loafers remain tim…" at bounding box center [800, 190] width 245 height 491
type input "39"
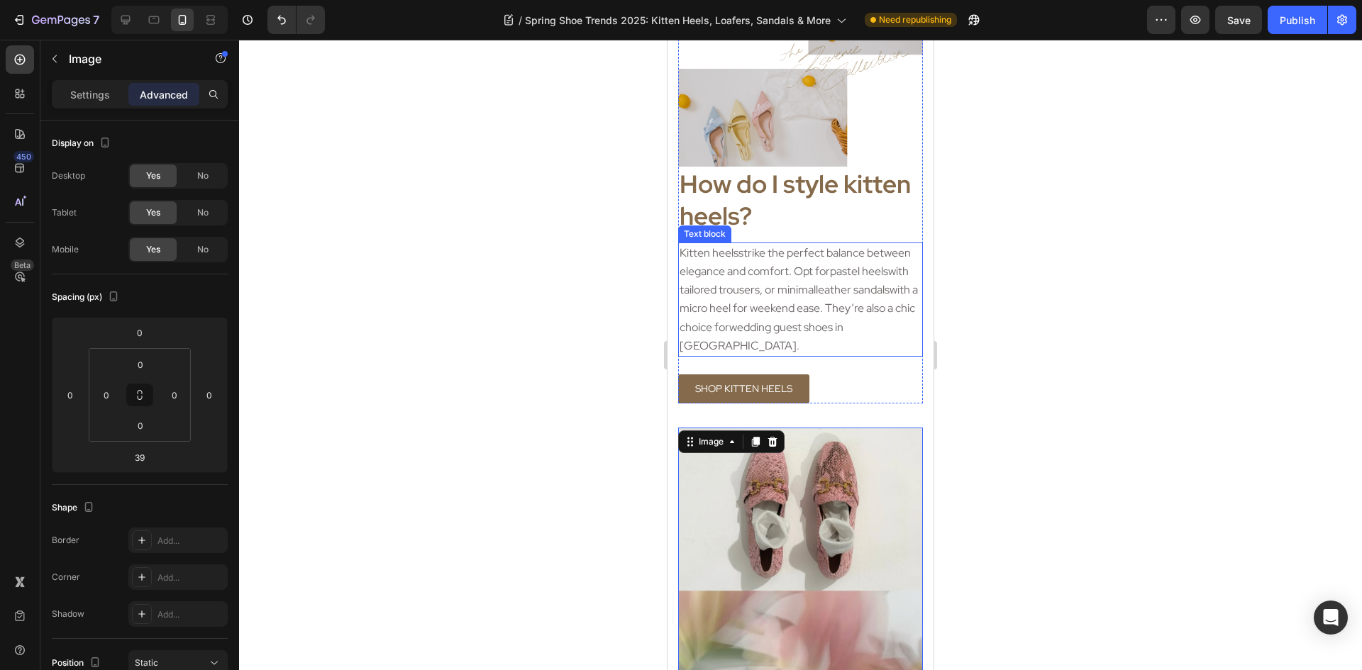
scroll to position [1631, 0]
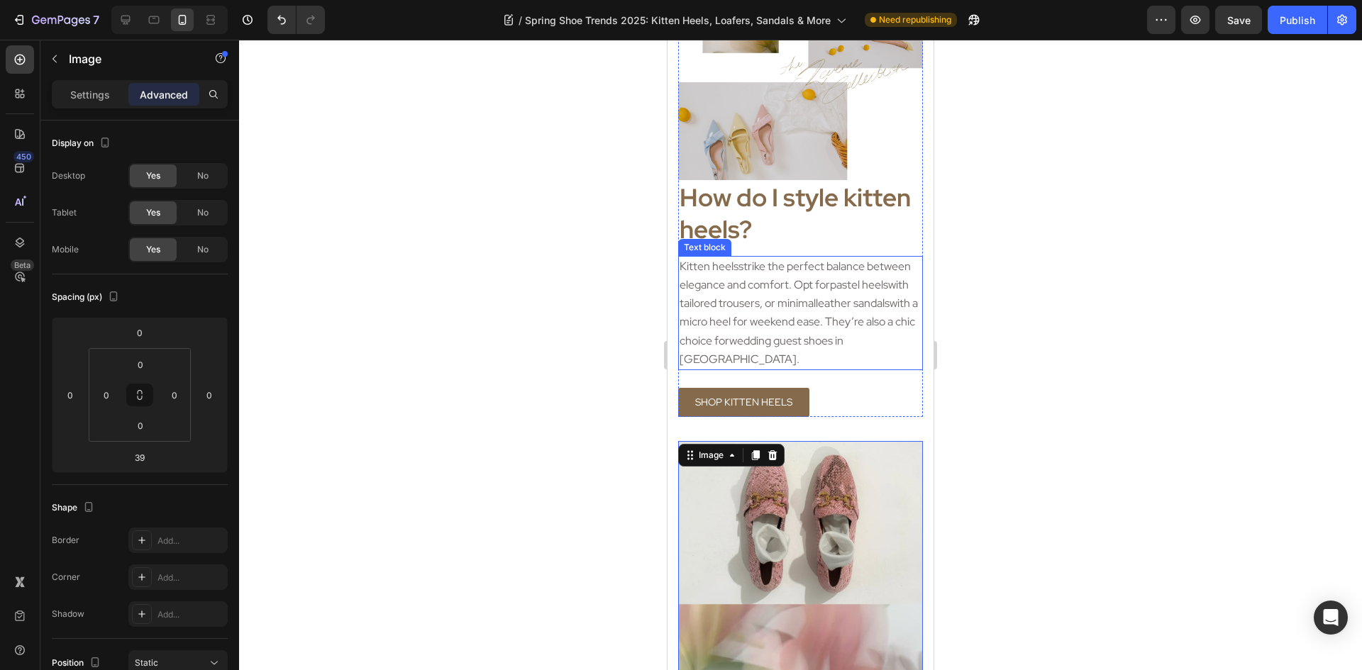
click at [778, 138] on img at bounding box center [800, 57] width 245 height 245
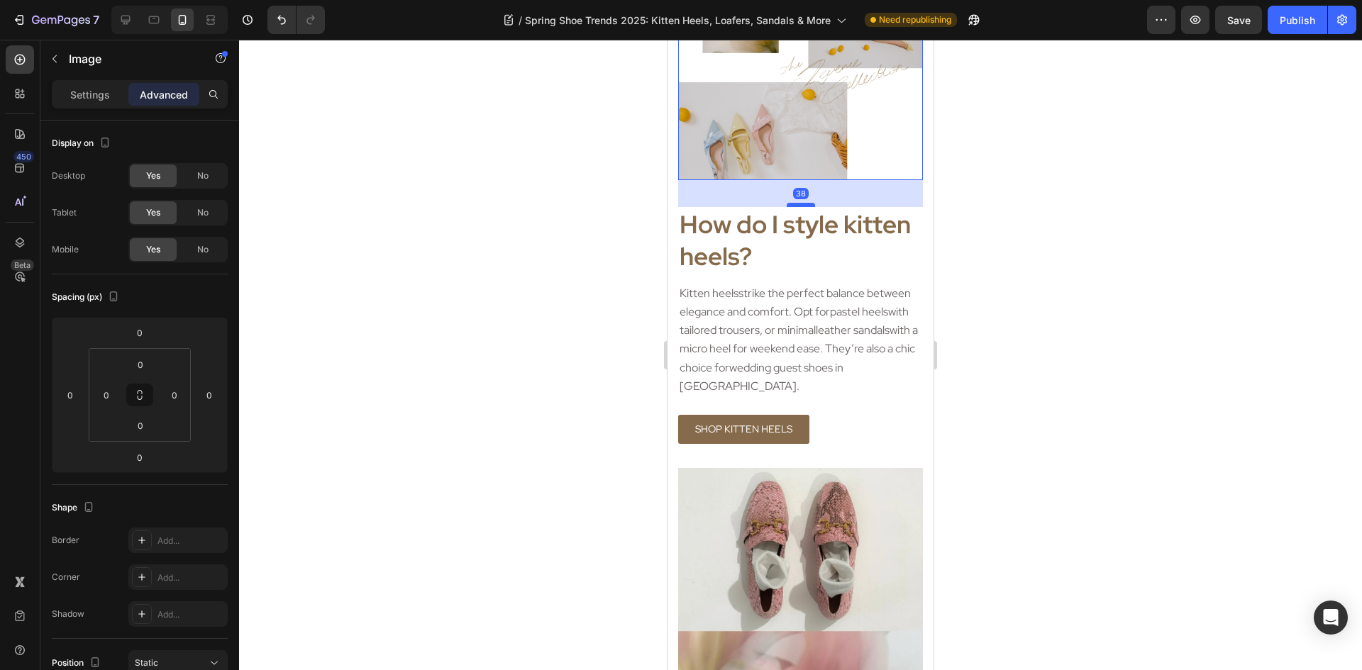
drag, startPoint x: 800, startPoint y: 169, endPoint x: 802, endPoint y: 196, distance: 27.0
click at [802, 203] on div at bounding box center [801, 205] width 28 height 4
type input "38"
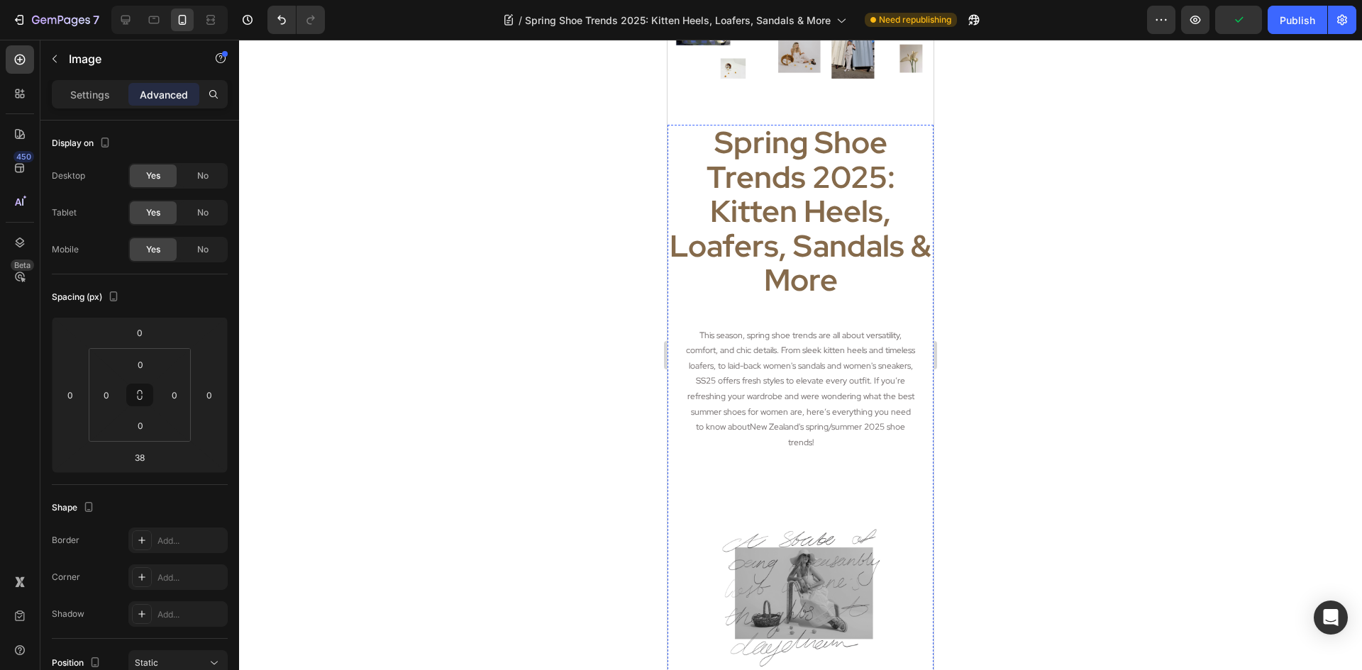
scroll to position [70, 0]
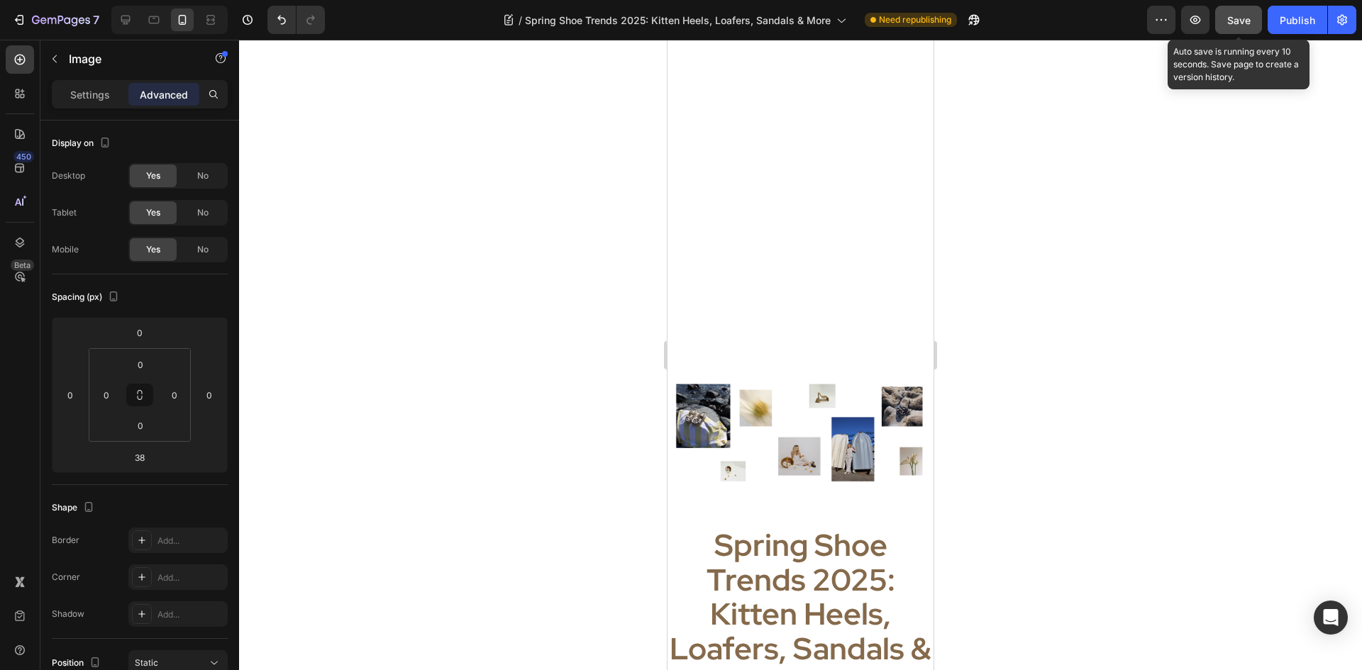
click at [1235, 31] on button "Save" at bounding box center [1238, 20] width 47 height 28
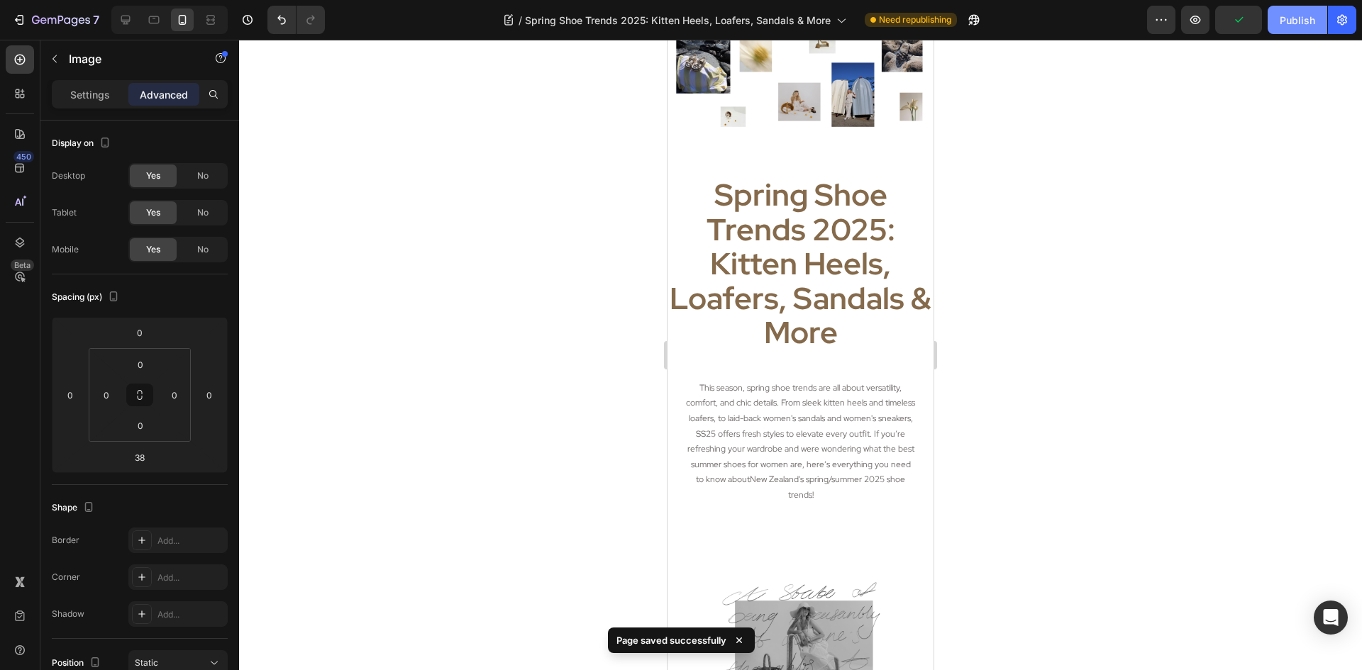
click at [1303, 22] on div "Publish" at bounding box center [1297, 20] width 35 height 15
click at [1270, 18] on button "Publish" at bounding box center [1298, 20] width 60 height 28
